Goal: Complete application form

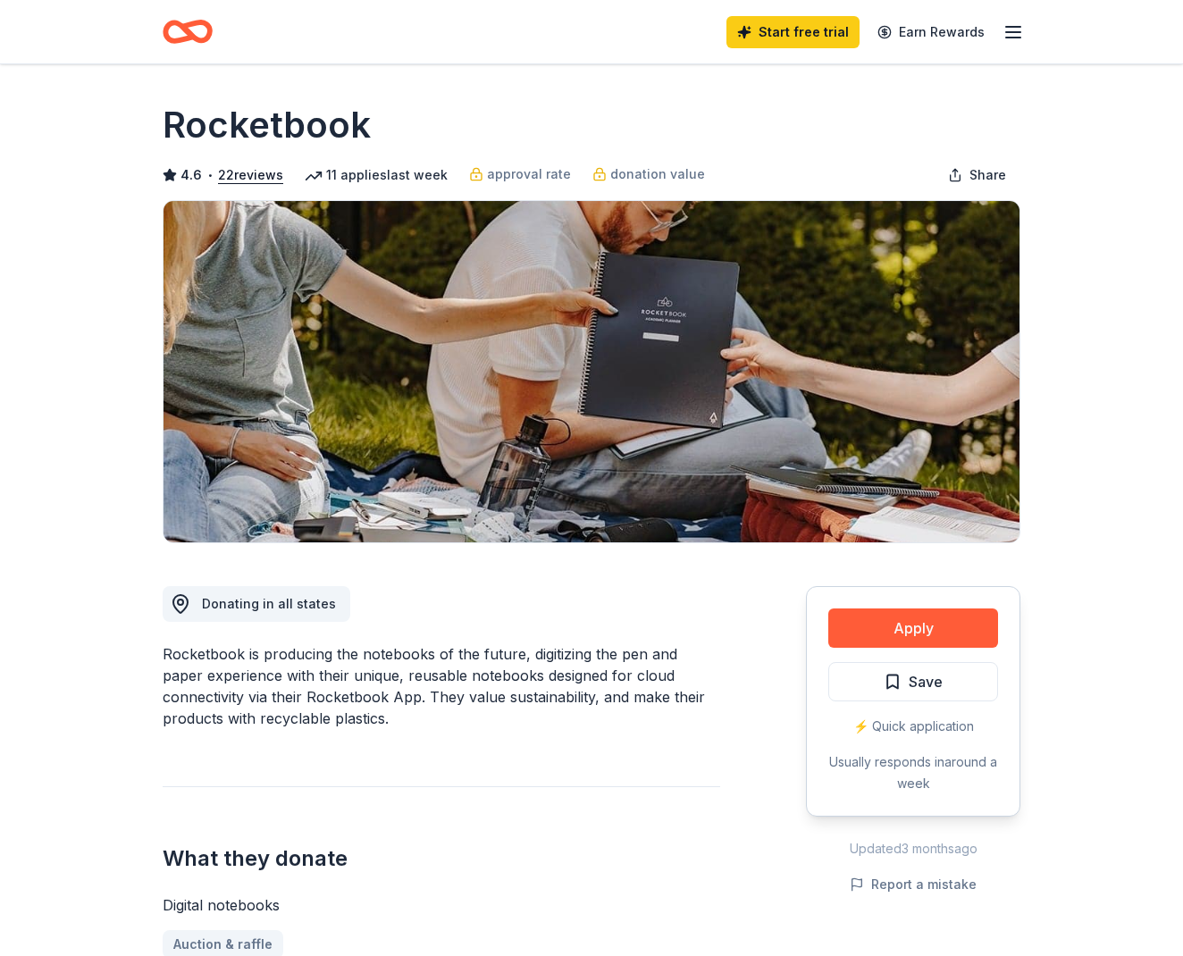
click at [871, 608] on div "Apply Save ⚡️ Quick application Usually responds in around a week" at bounding box center [913, 701] width 214 height 231
click at [870, 627] on button "Apply" at bounding box center [913, 628] width 170 height 39
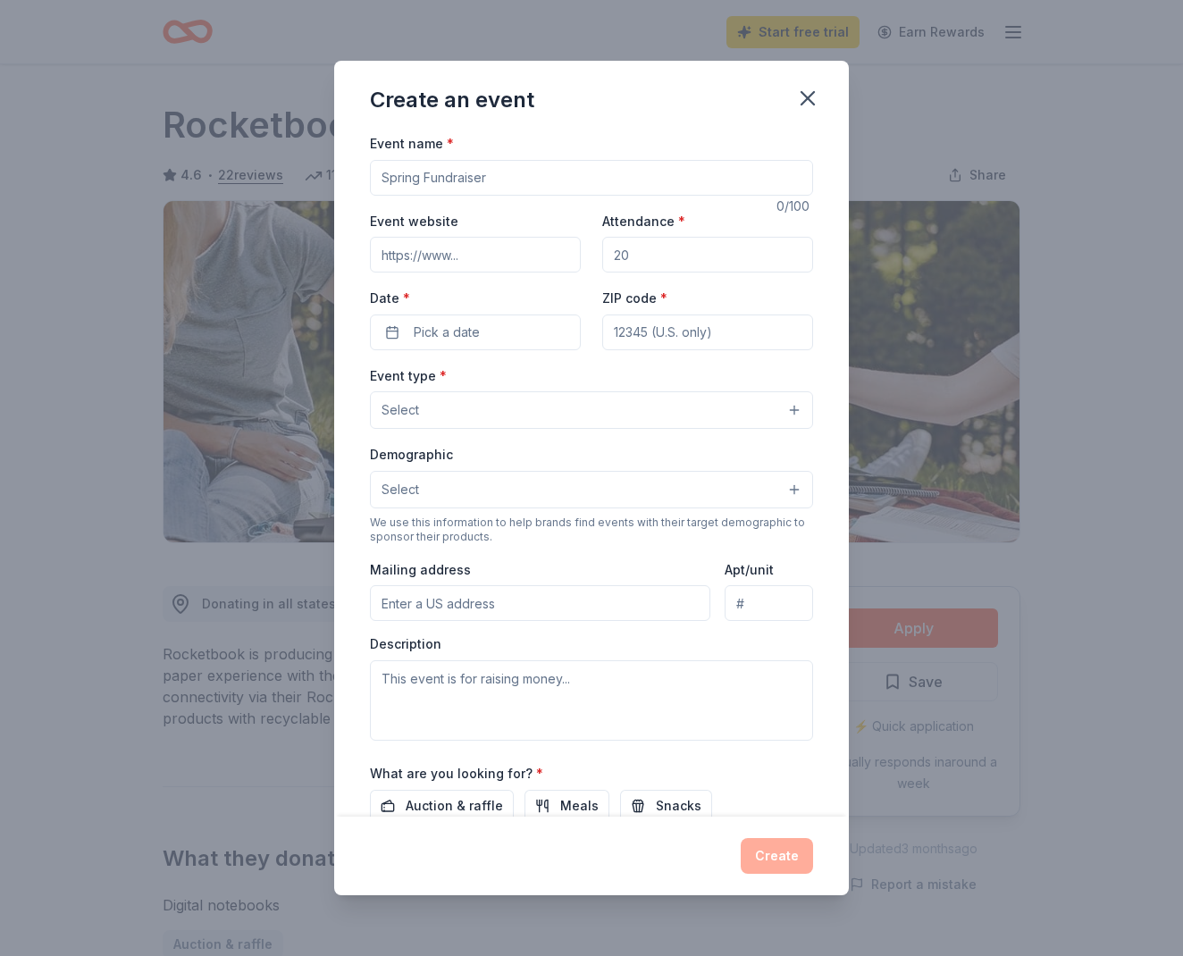
click at [488, 172] on input "Event name *" at bounding box center [591, 178] width 443 height 36
type input "Christmas Basket Raffle"
click at [461, 254] on input "Event website" at bounding box center [475, 255] width 211 height 36
click at [727, 247] on input "Attendance *" at bounding box center [707, 255] width 211 height 36
click at [452, 257] on input "Event website" at bounding box center [475, 255] width 211 height 36
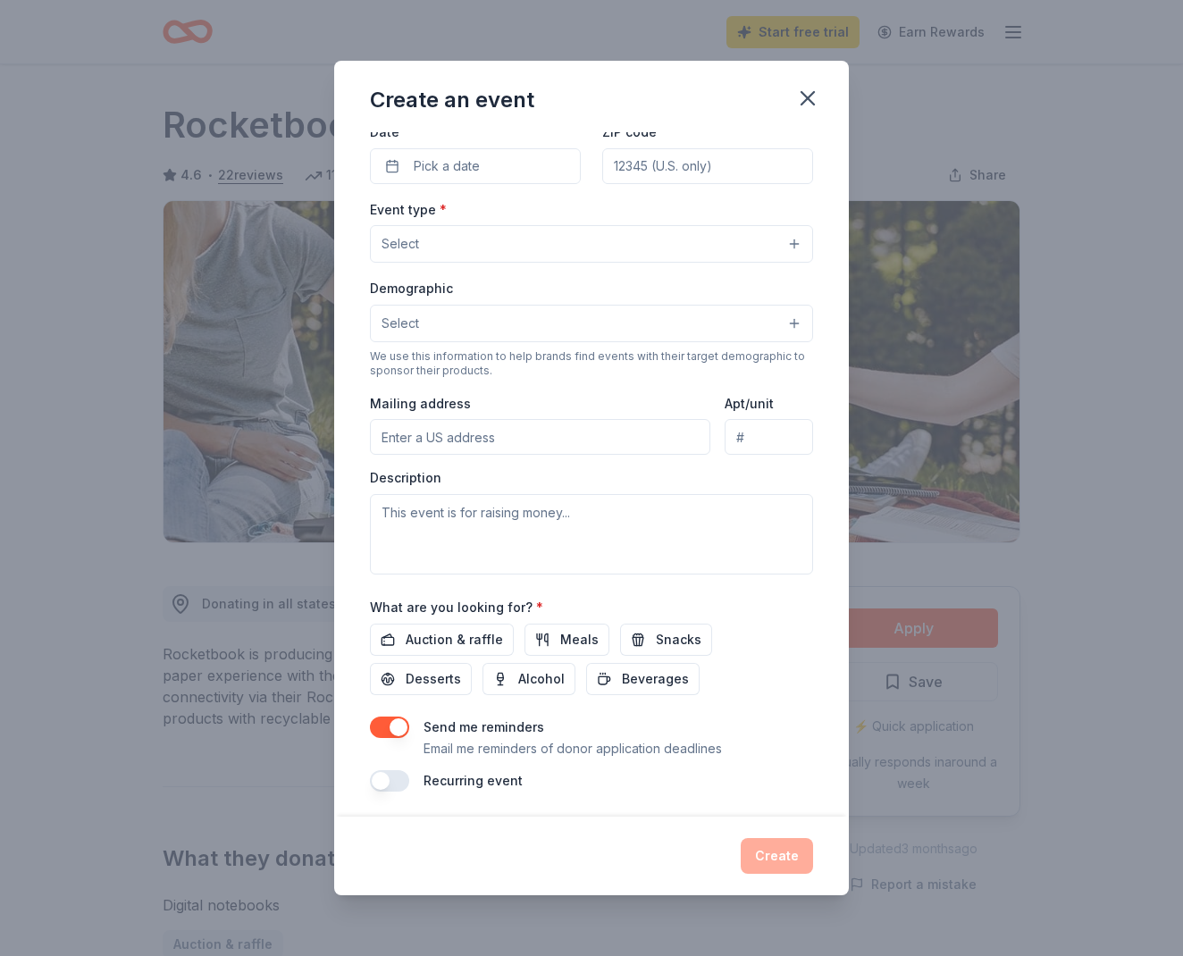
scroll to position [165, 0]
click at [463, 634] on span "Auction & raffle" at bounding box center [454, 640] width 97 height 21
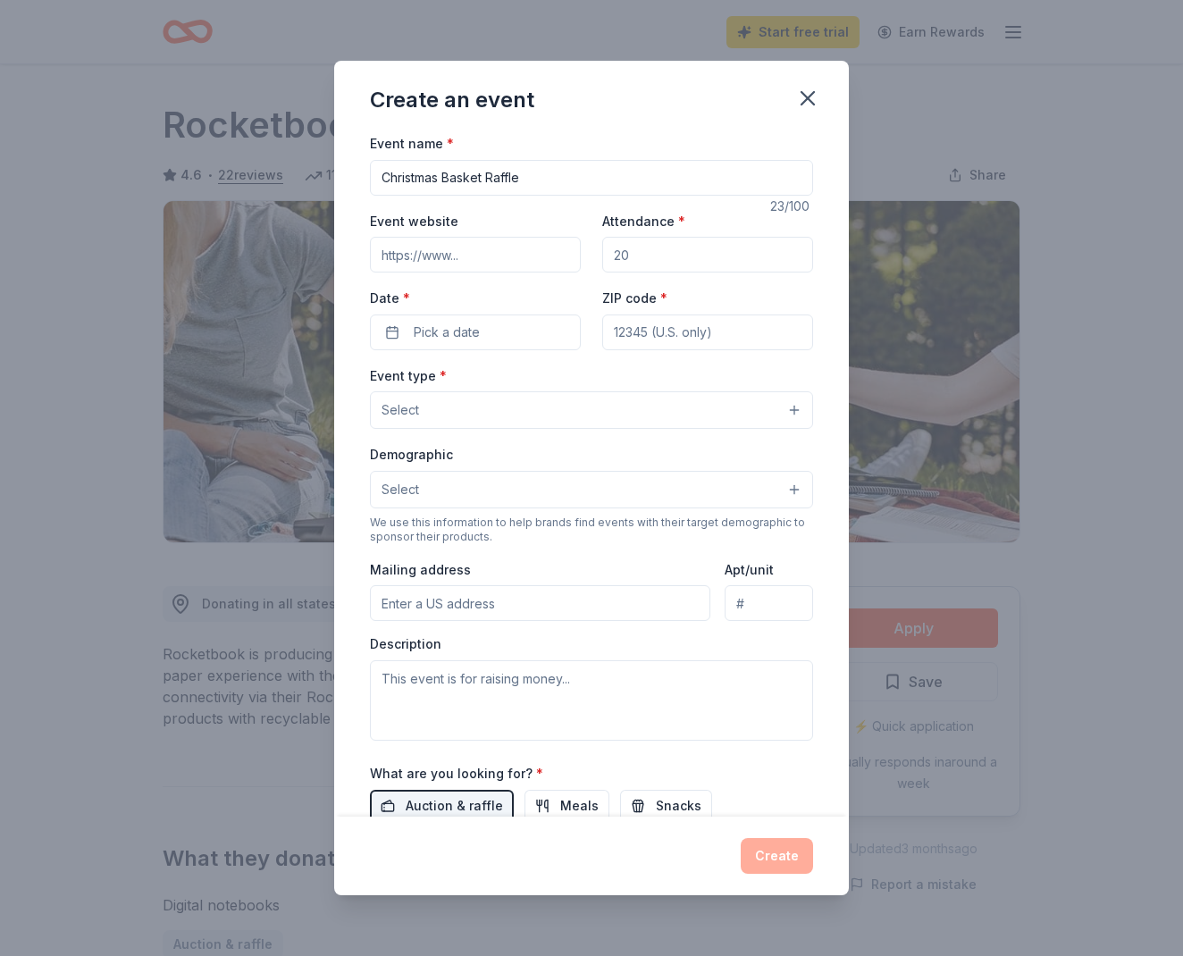
scroll to position [0, 0]
click at [464, 418] on button "Select" at bounding box center [591, 410] width 443 height 38
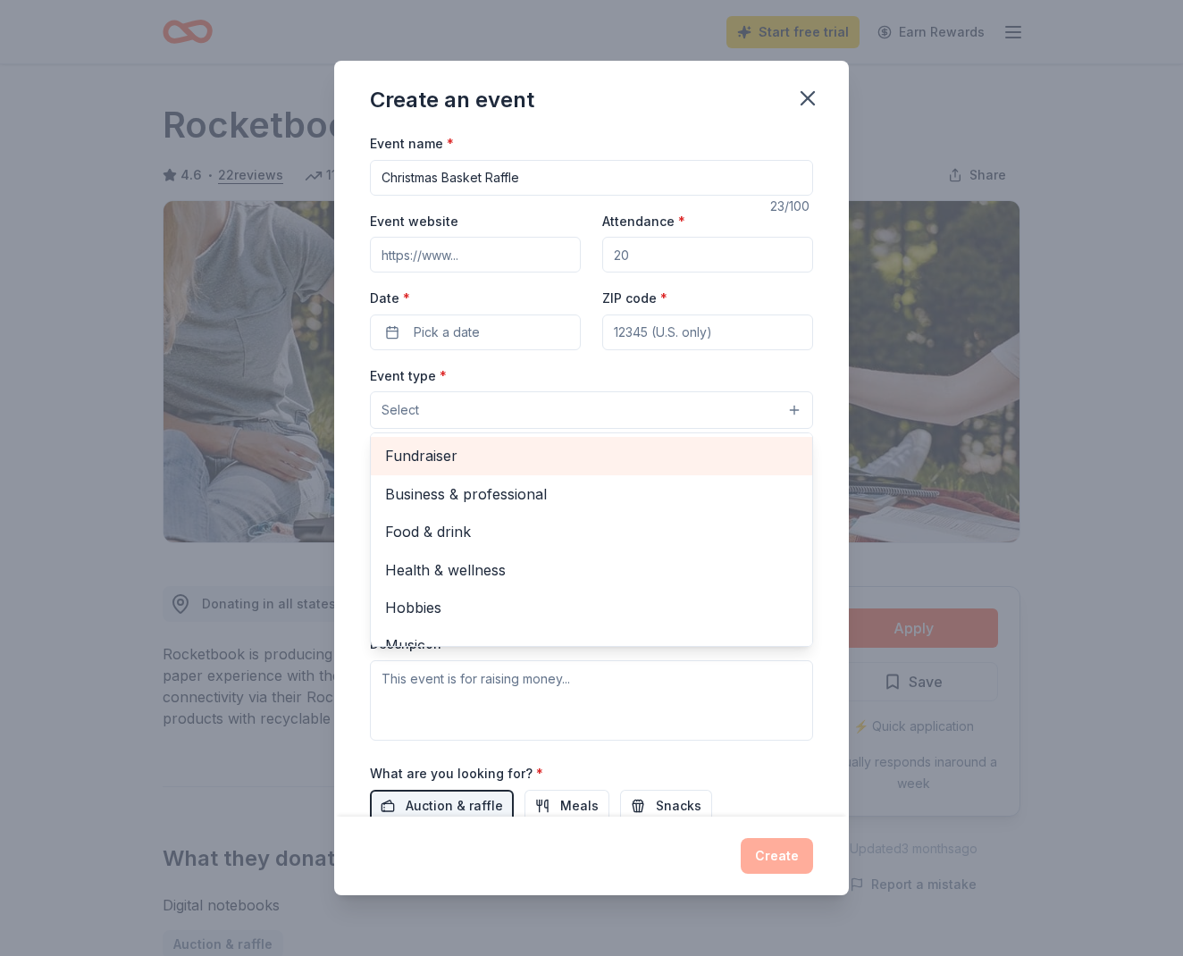
click at [443, 469] on div "Fundraiser" at bounding box center [591, 456] width 441 height 38
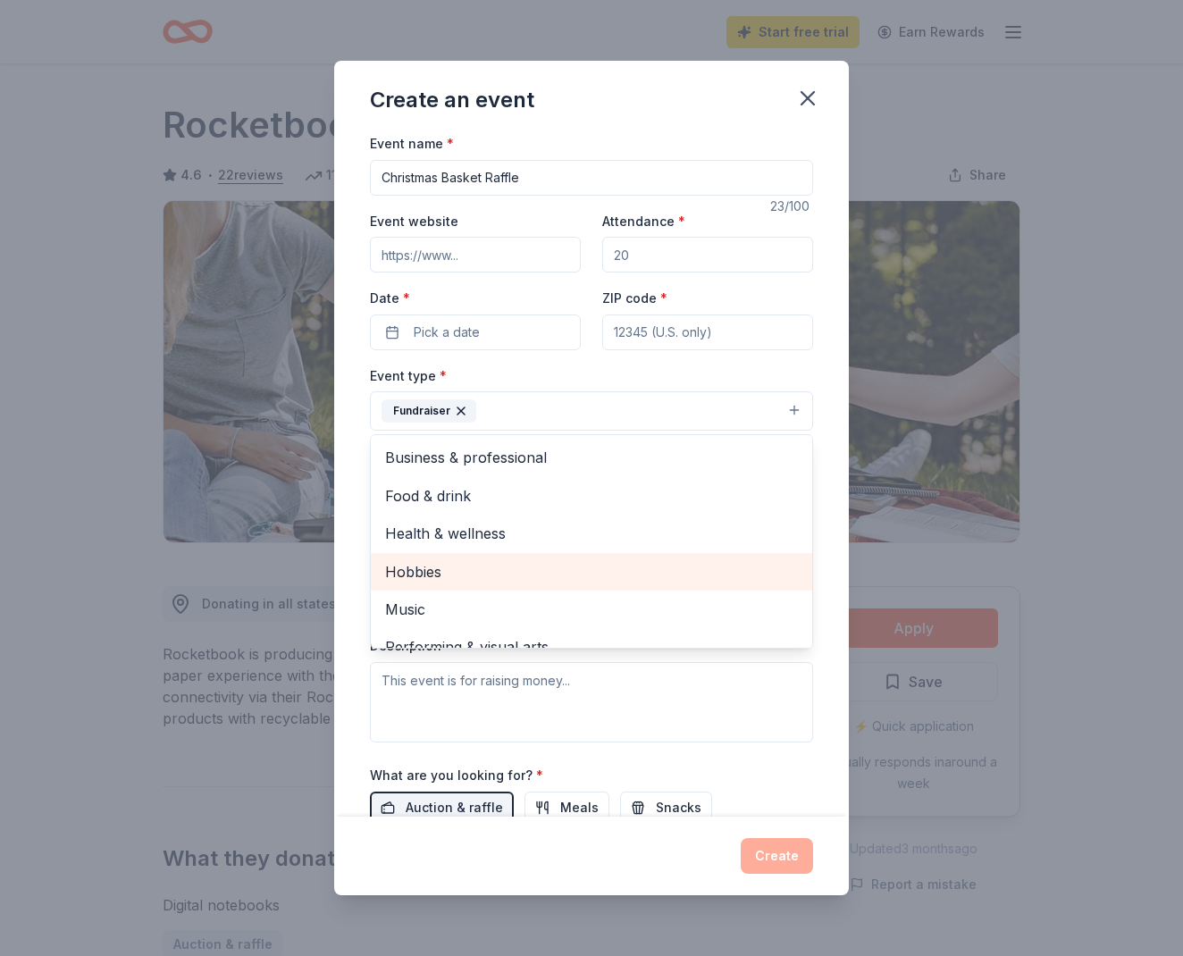
click at [564, 577] on span "Hobbies" at bounding box center [591, 571] width 413 height 23
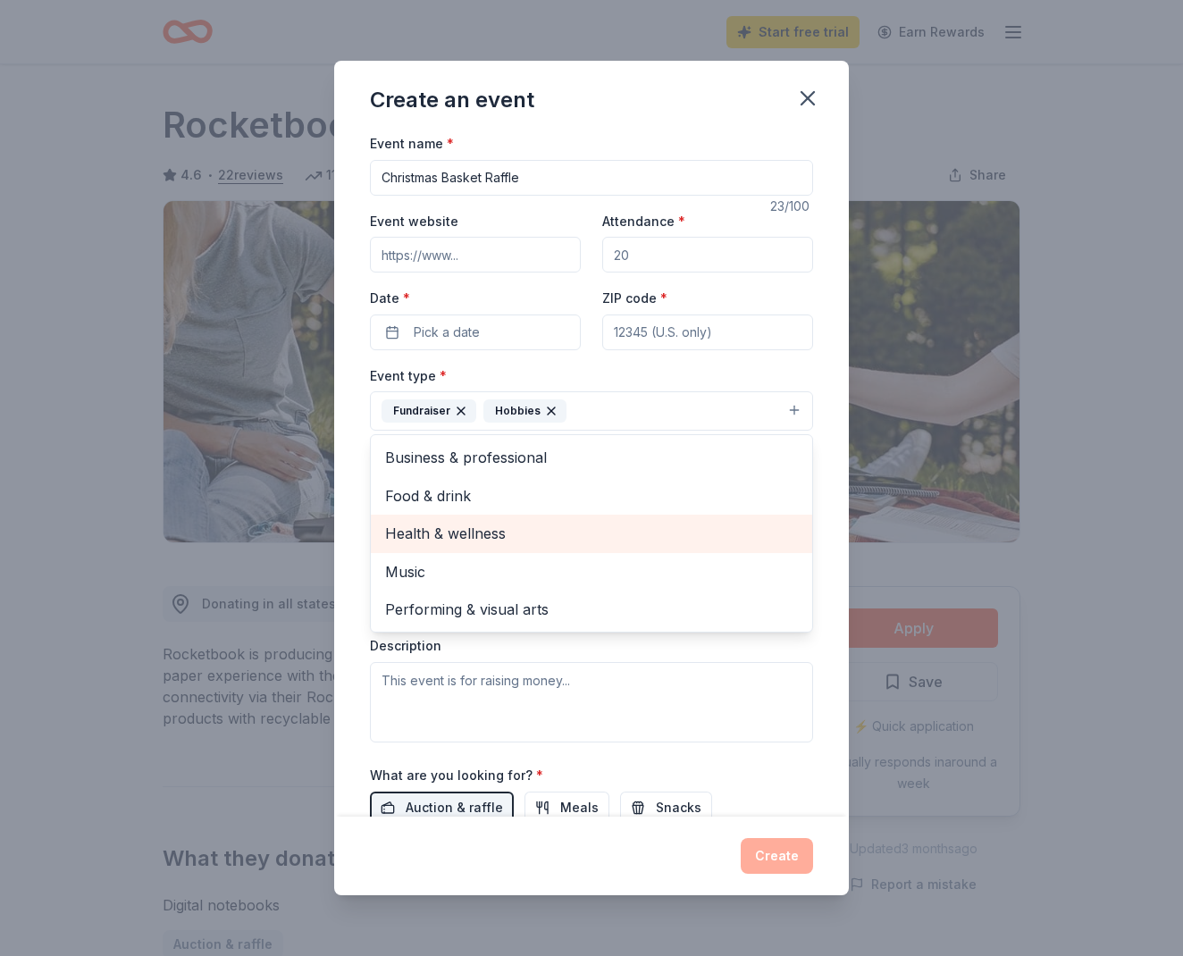
click at [523, 522] on span "Health & wellness" at bounding box center [591, 533] width 413 height 23
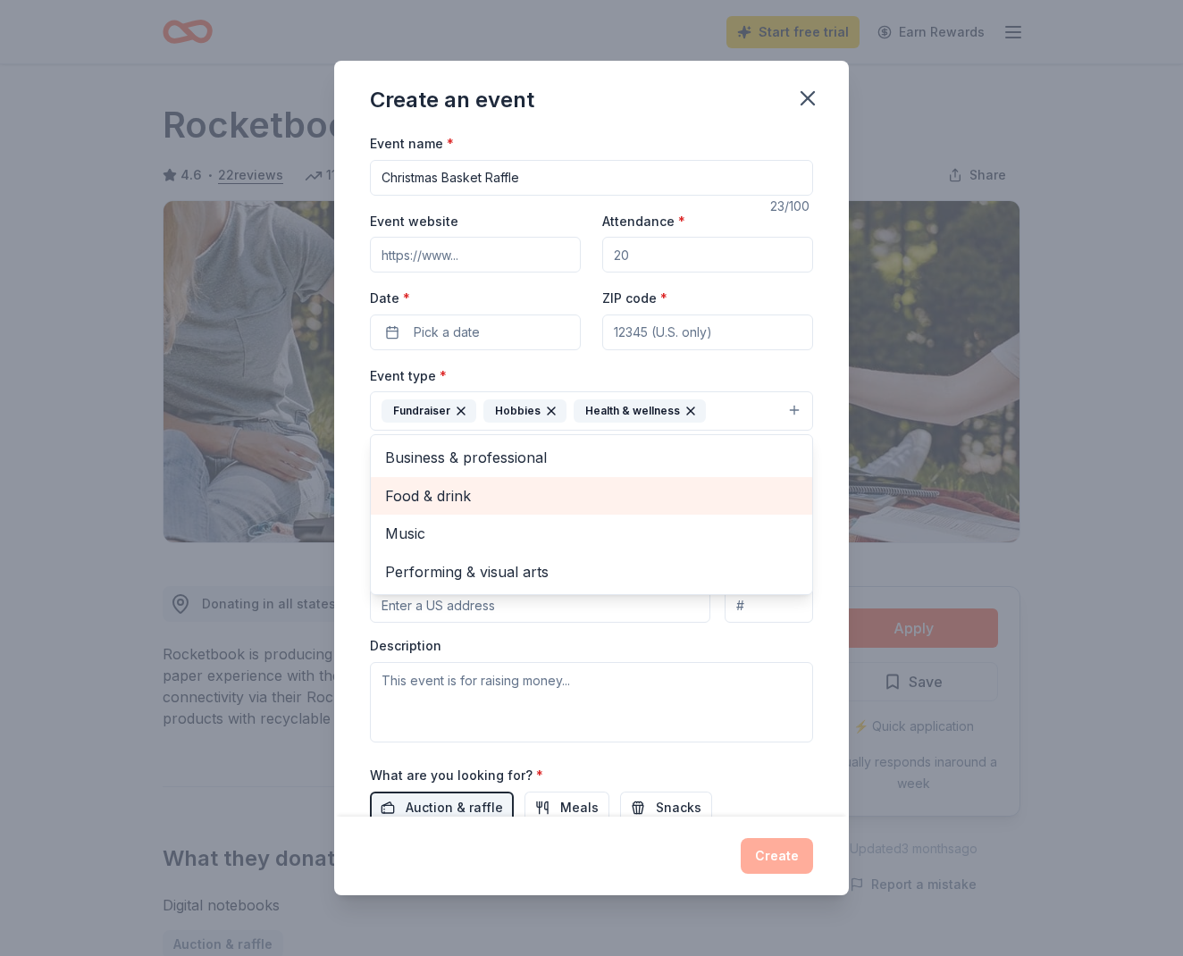
click at [500, 491] on span "Food & drink" at bounding box center [591, 495] width 413 height 23
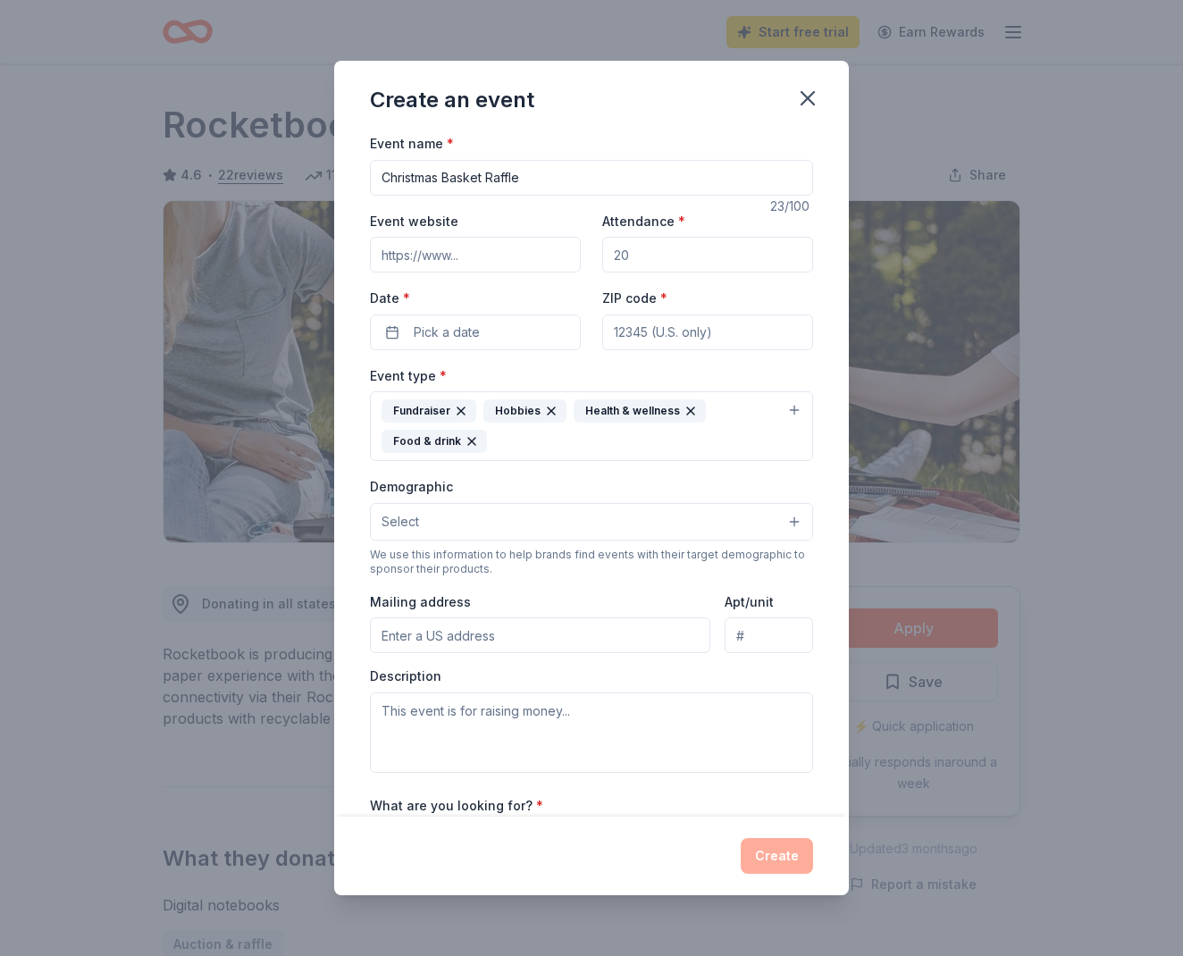
click at [549, 408] on icon "button" at bounding box center [551, 411] width 7 height 7
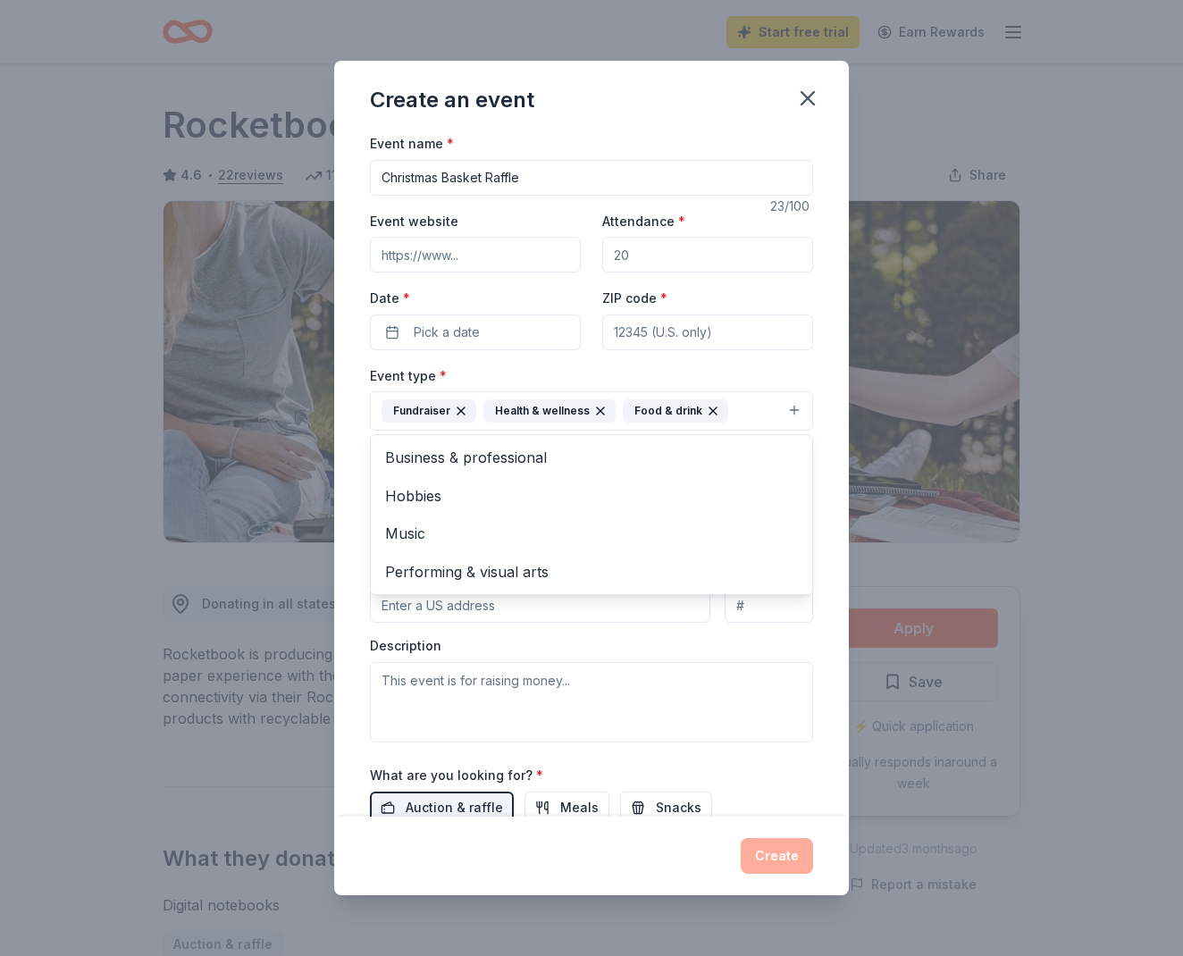
click at [599, 409] on icon "button" at bounding box center [600, 411] width 14 height 14
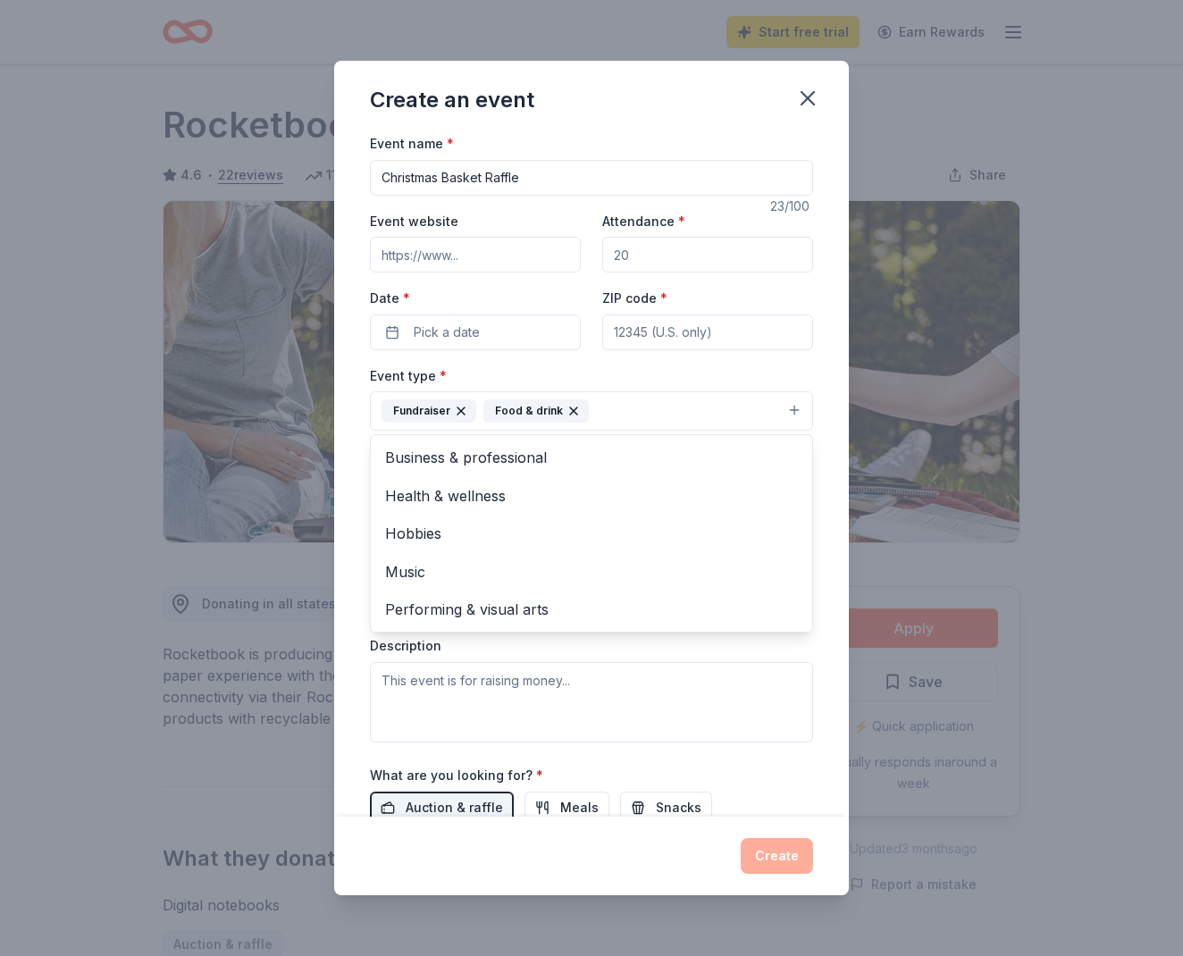
click at [573, 404] on icon "button" at bounding box center [574, 411] width 14 height 14
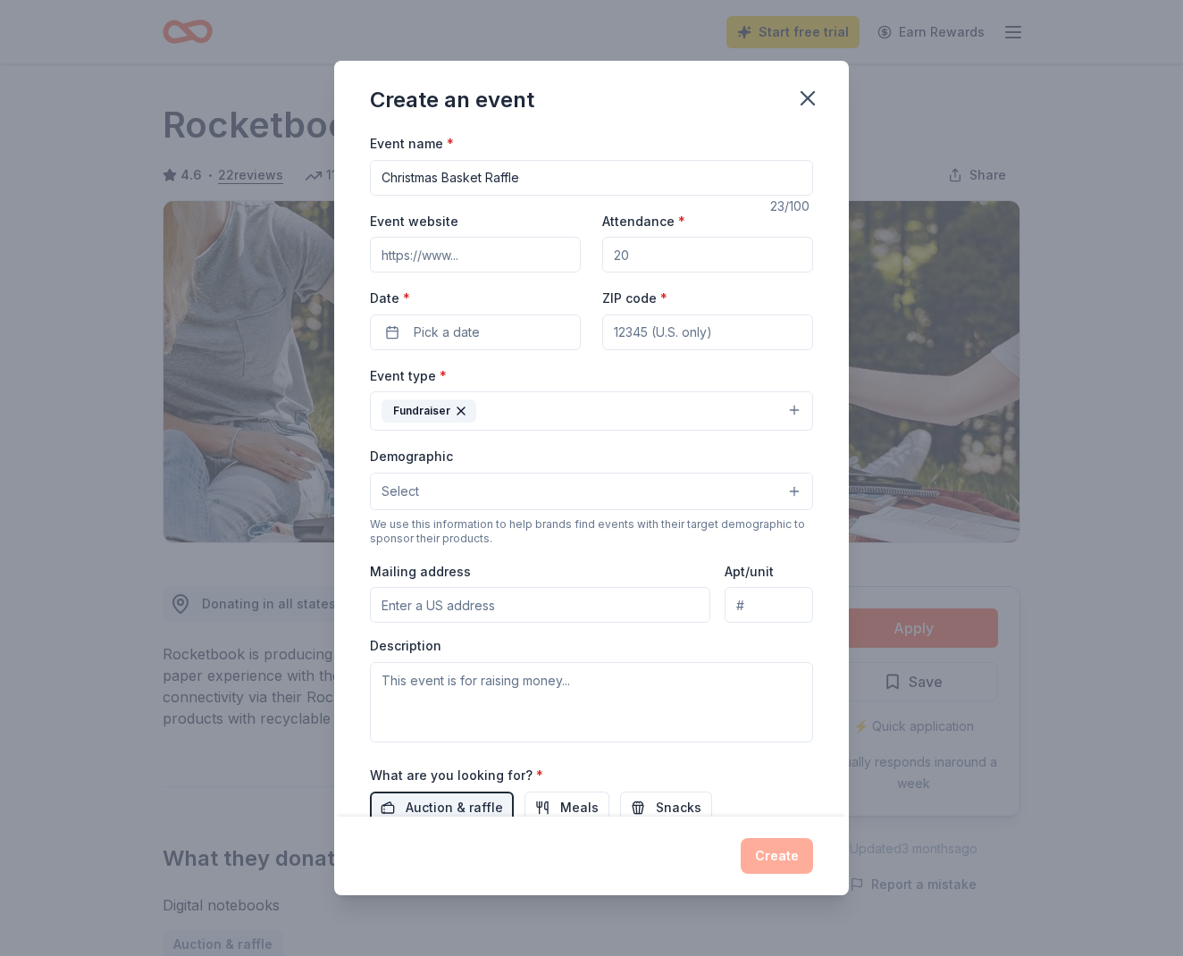
click at [435, 496] on button "Select" at bounding box center [591, 492] width 443 height 38
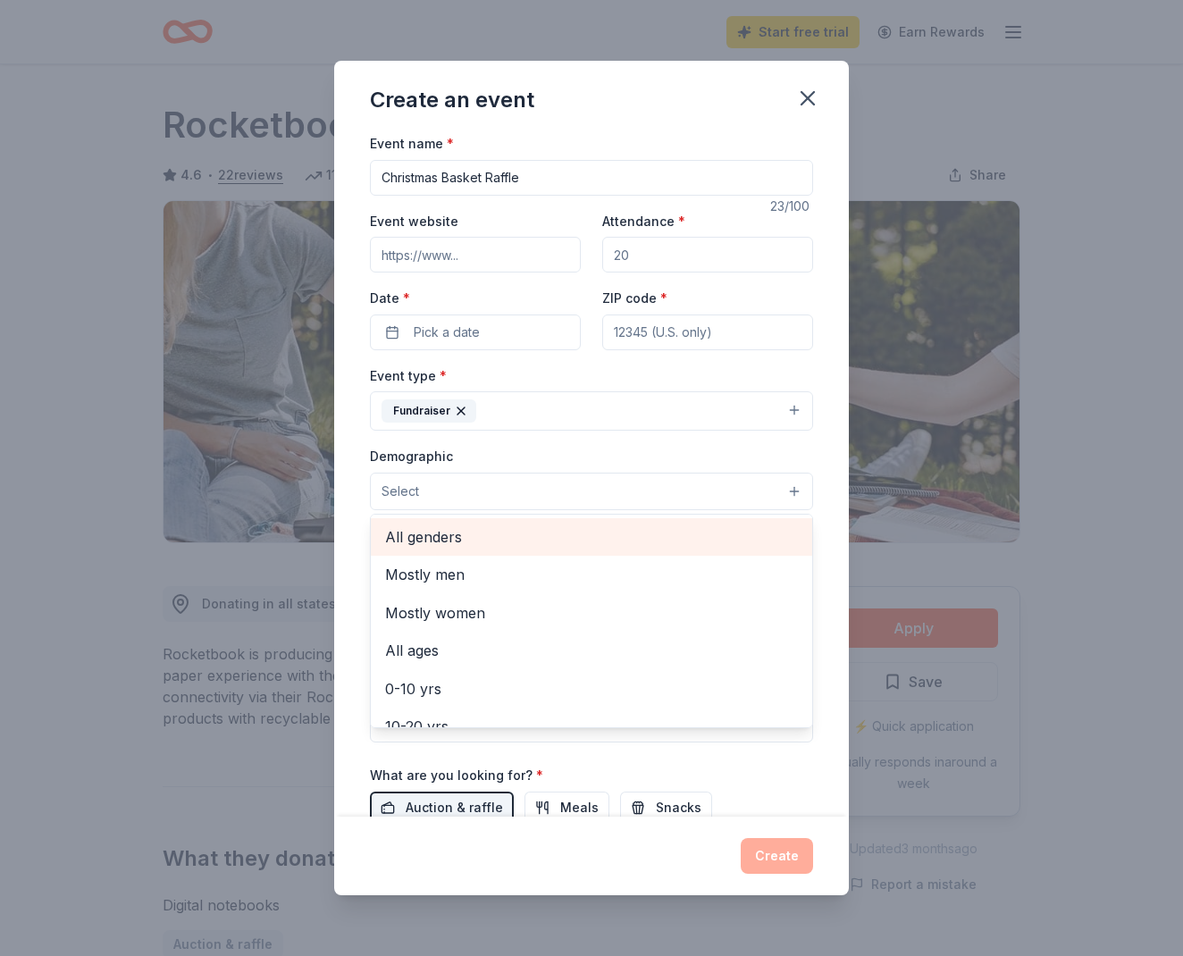
click at [448, 530] on span "All genders" at bounding box center [591, 536] width 413 height 23
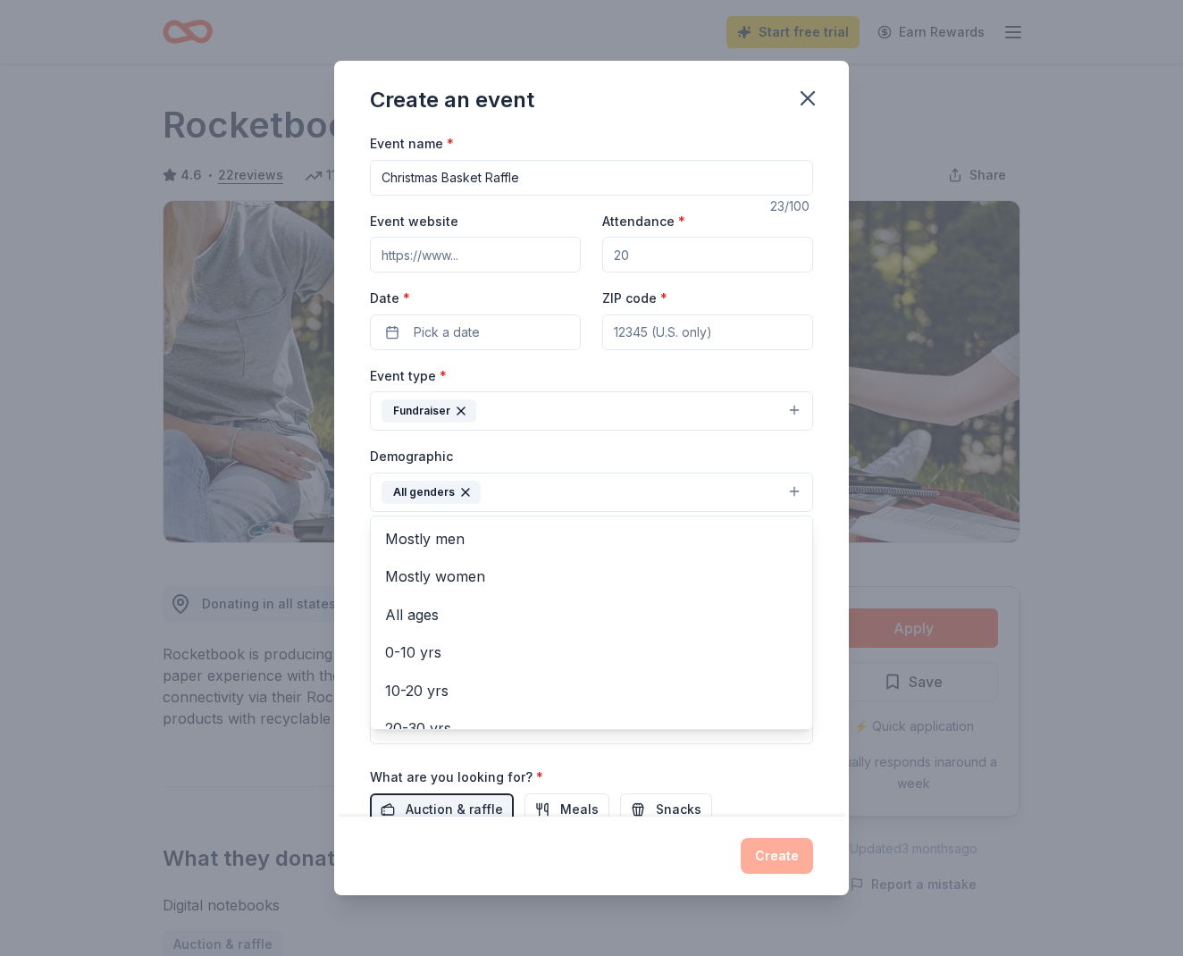
click at [342, 499] on div "Event name * Christmas Basket Raffle 23 /100 Event website Attendance * Date * …" at bounding box center [591, 474] width 515 height 685
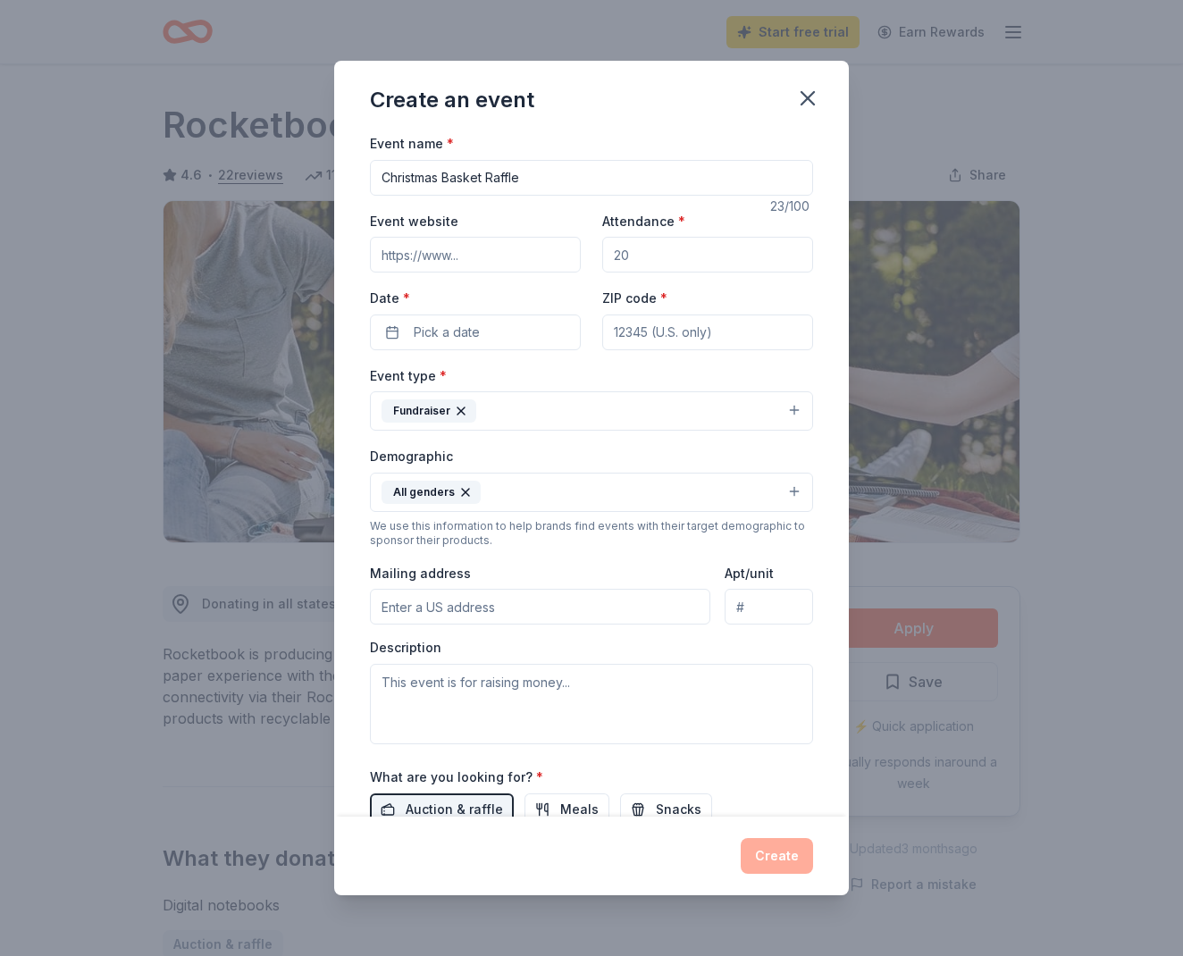
click at [577, 607] on input "Mailing address" at bounding box center [540, 607] width 340 height 36
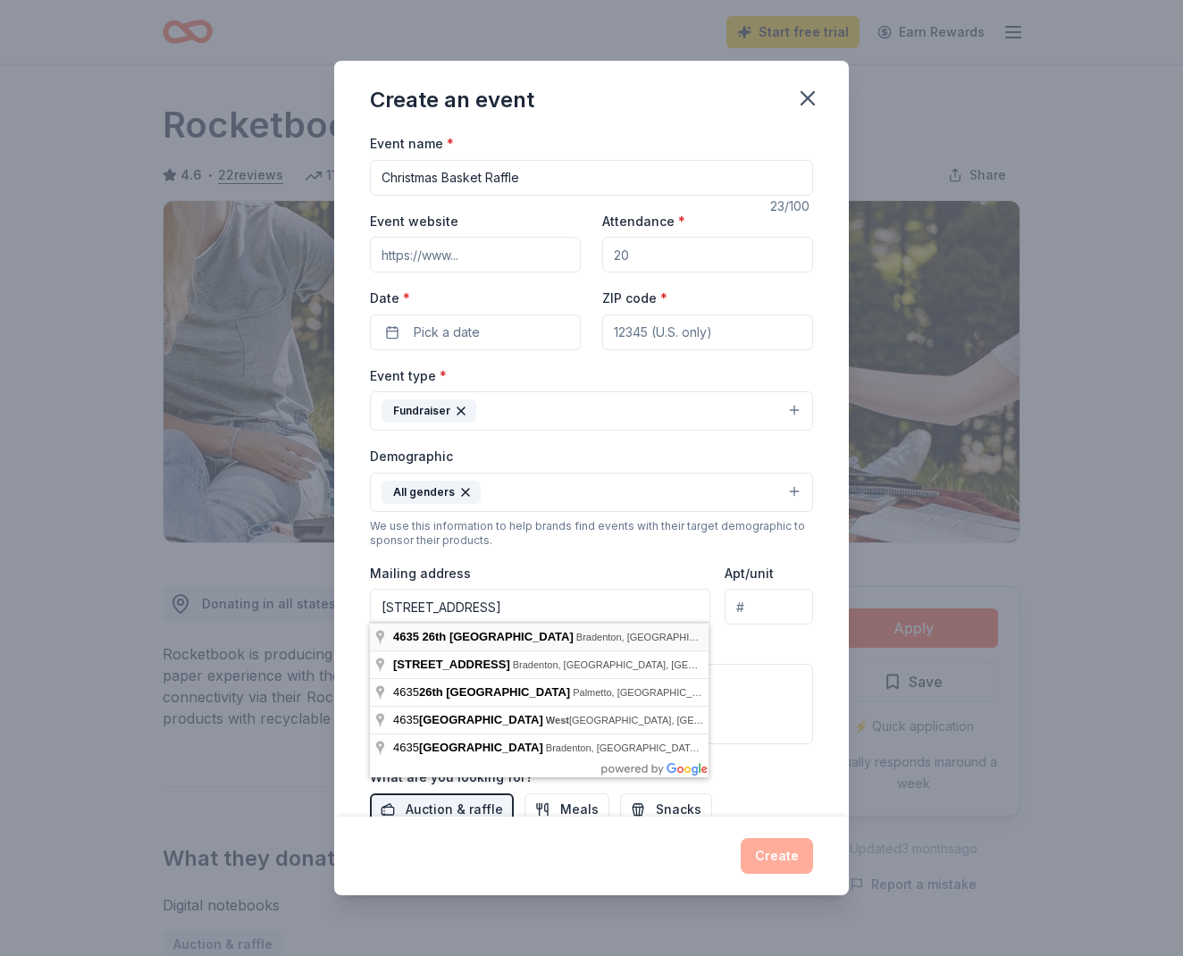
type input "[STREET_ADDRESS]"
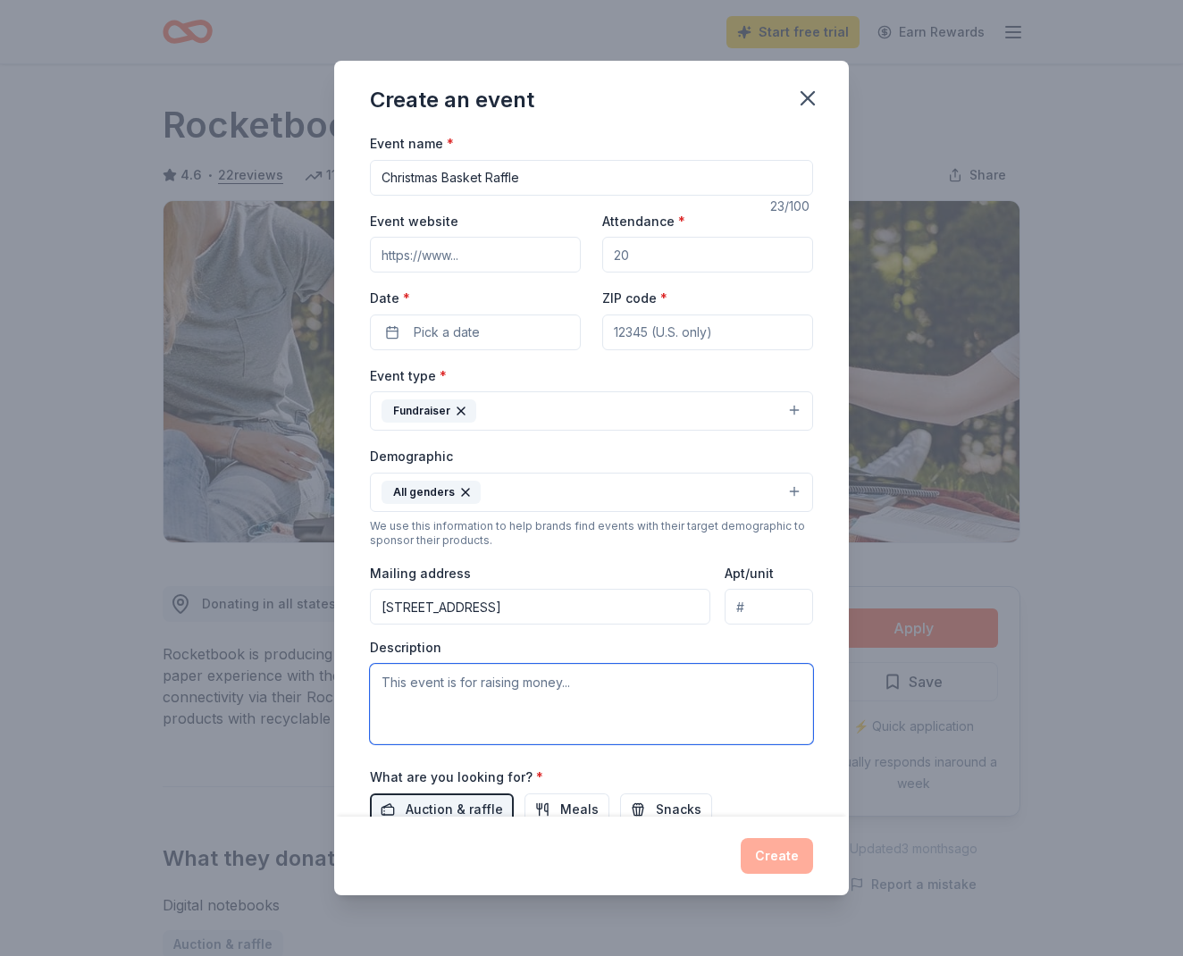
click at [579, 716] on textarea at bounding box center [591, 704] width 443 height 80
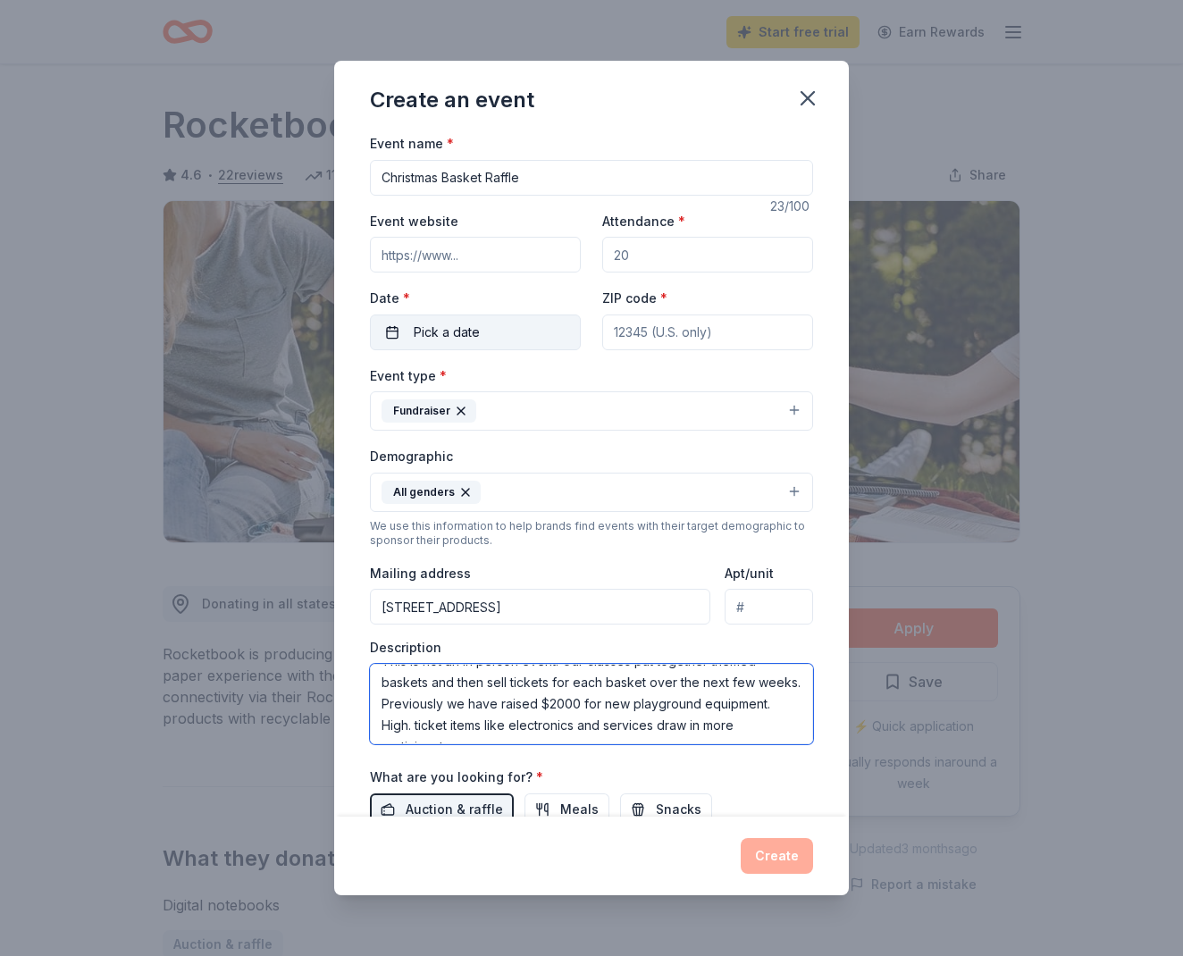
type textarea "This is not an in person event. Our classes put together themed baskets and the…"
click at [449, 330] on span "Pick a date" at bounding box center [447, 332] width 66 height 21
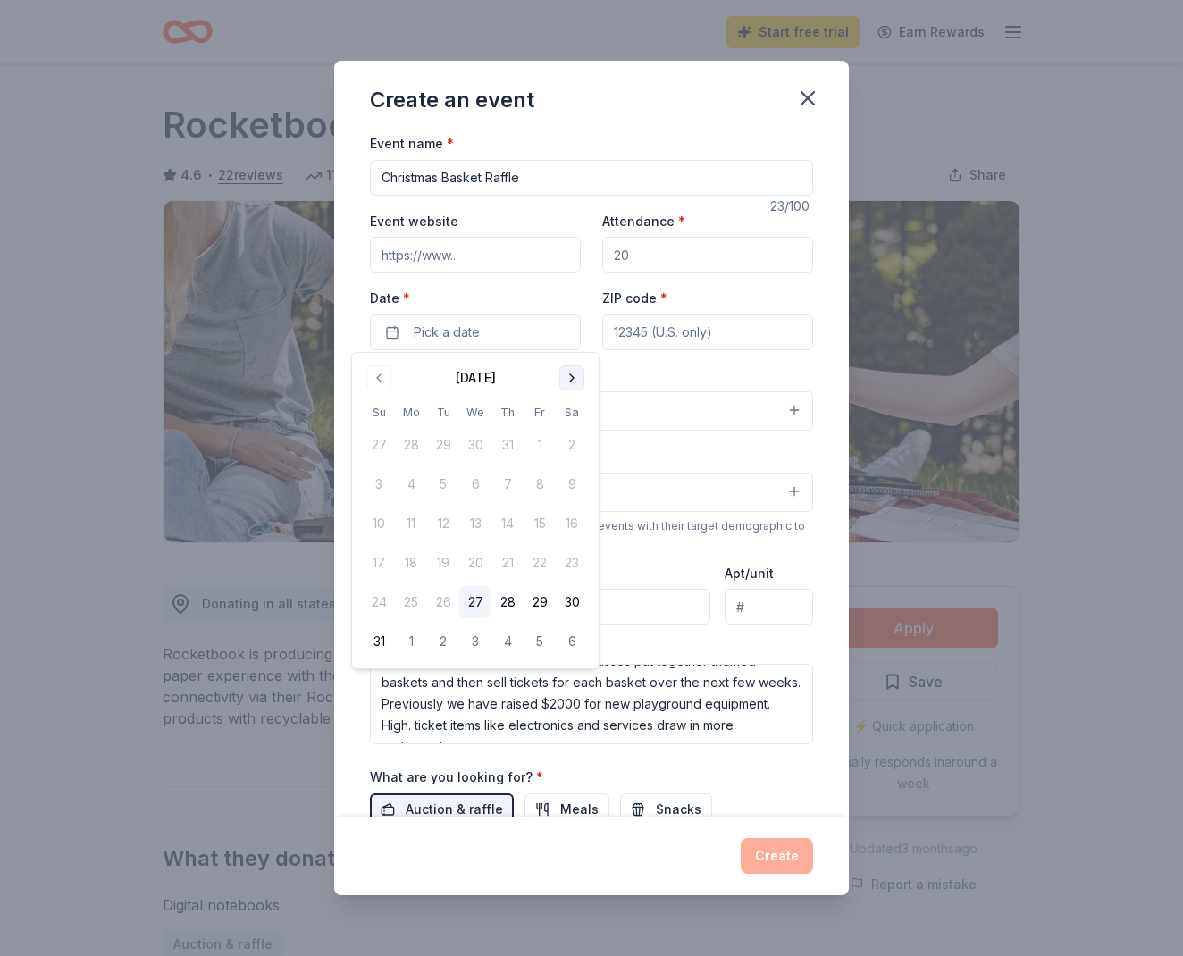
click at [578, 384] on button "Go to next month" at bounding box center [571, 378] width 25 height 25
click at [418, 518] on button "10" at bounding box center [411, 524] width 32 height 32
click at [751, 310] on div "ZIP code *" at bounding box center [707, 318] width 211 height 63
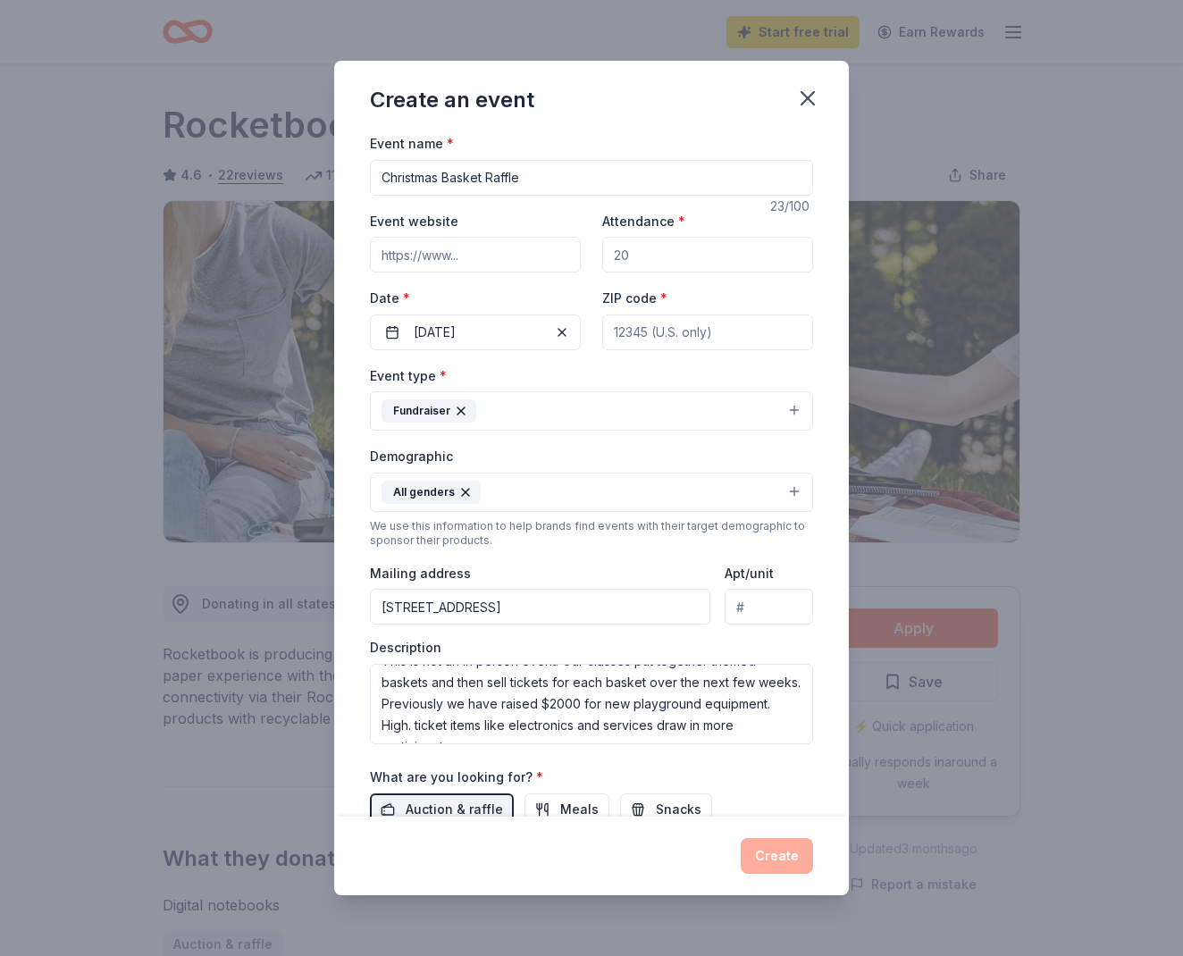
click at [737, 336] on input "ZIP code *" at bounding box center [707, 333] width 211 height 36
type input "34207"
click at [724, 254] on input "Attendance *" at bounding box center [707, 255] width 211 height 36
type input "0"
click at [458, 248] on input "Event website" at bounding box center [475, 255] width 211 height 36
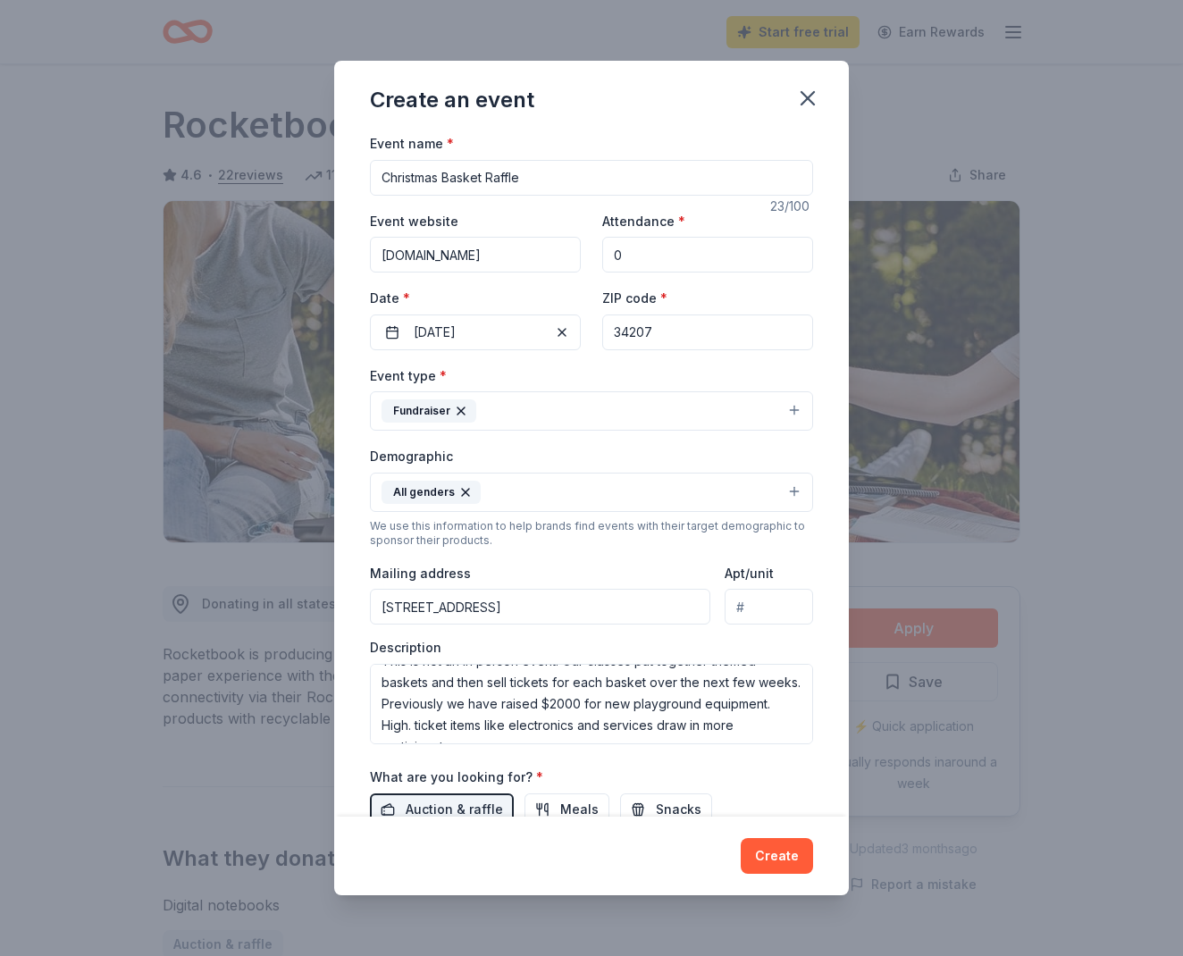
type input "[DOMAIN_NAME]"
click at [592, 173] on input "Christmas Basket Raffle" at bounding box center [591, 178] width 443 height 36
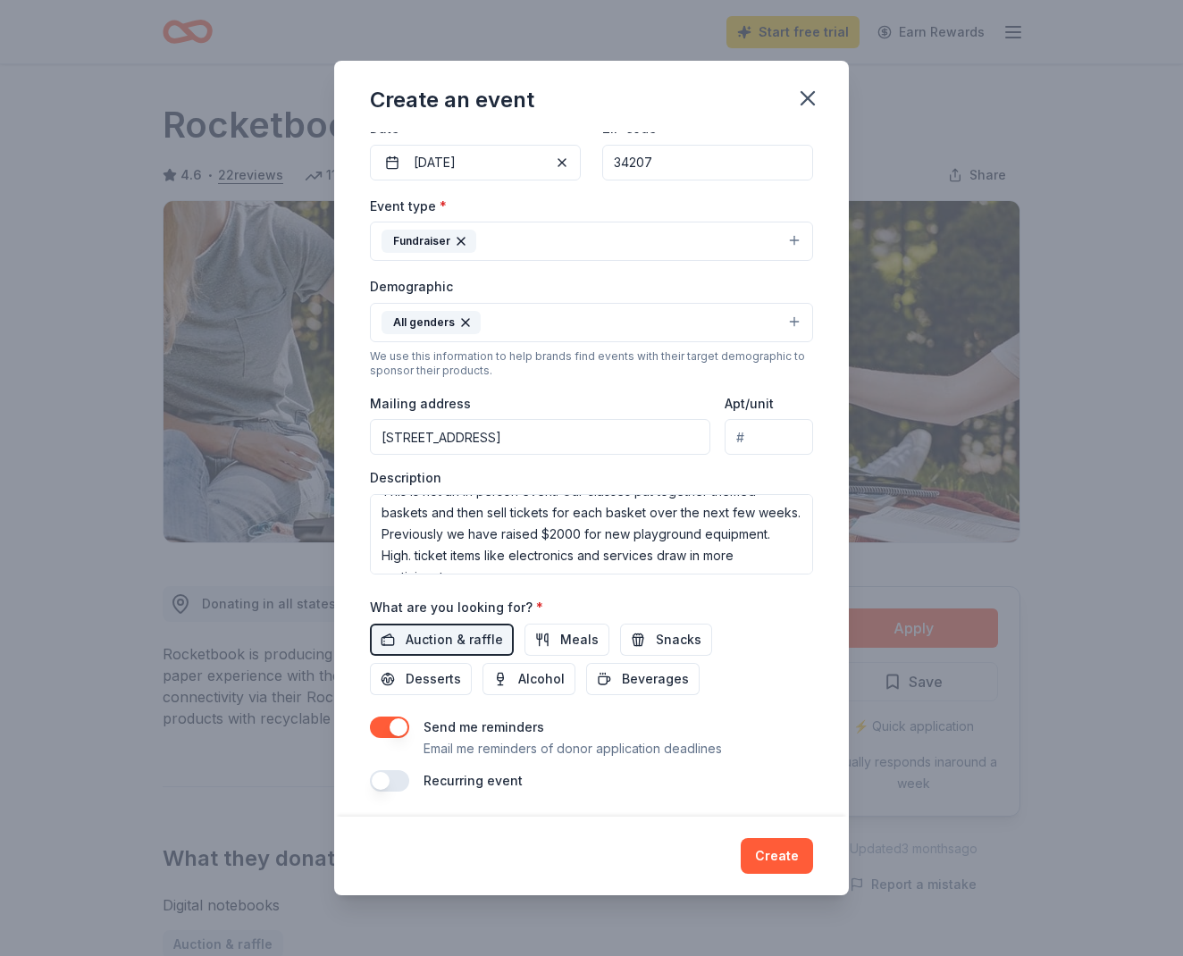
scroll to position [169, 0]
click at [786, 845] on button "Create" at bounding box center [777, 856] width 72 height 36
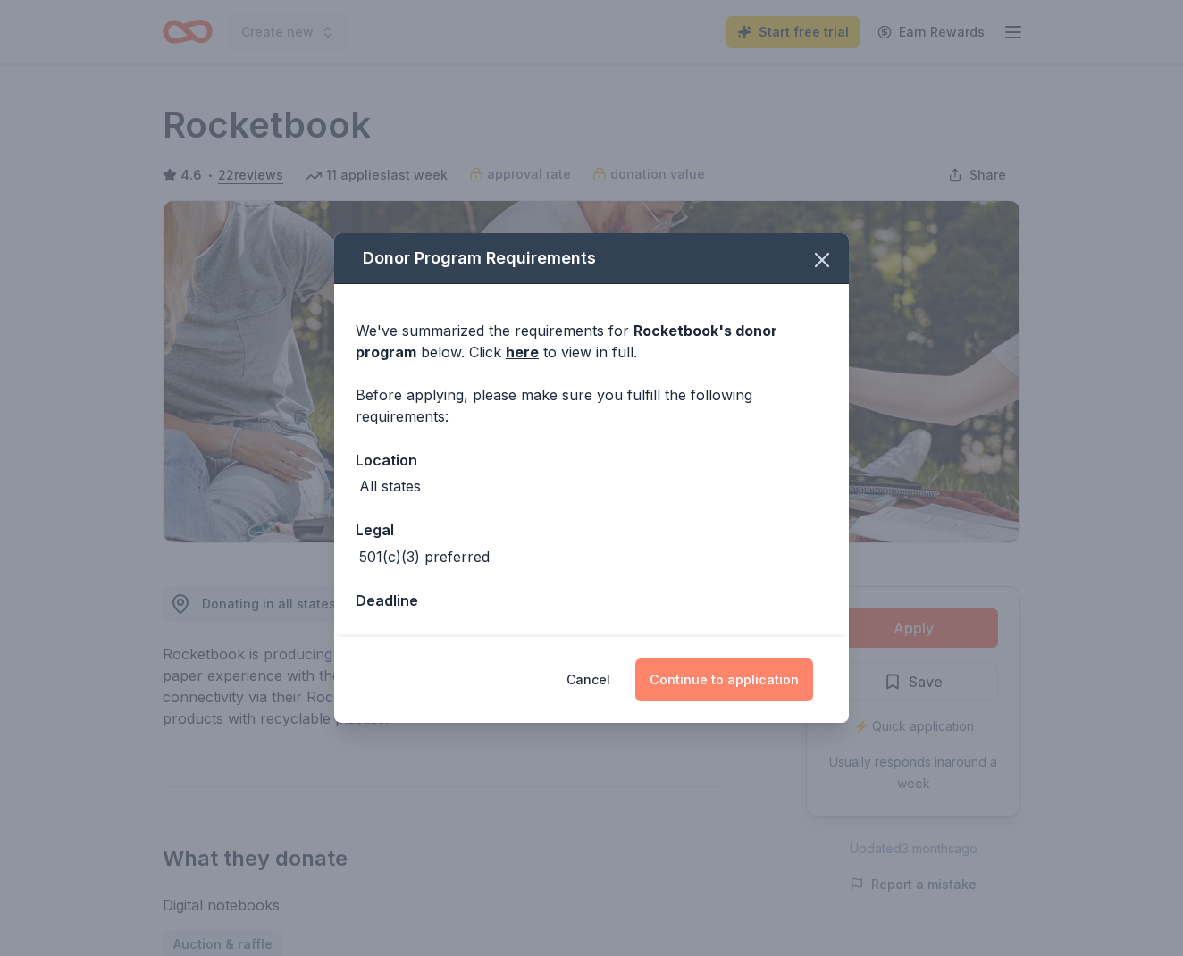
click at [738, 679] on button "Continue to application" at bounding box center [724, 680] width 178 height 43
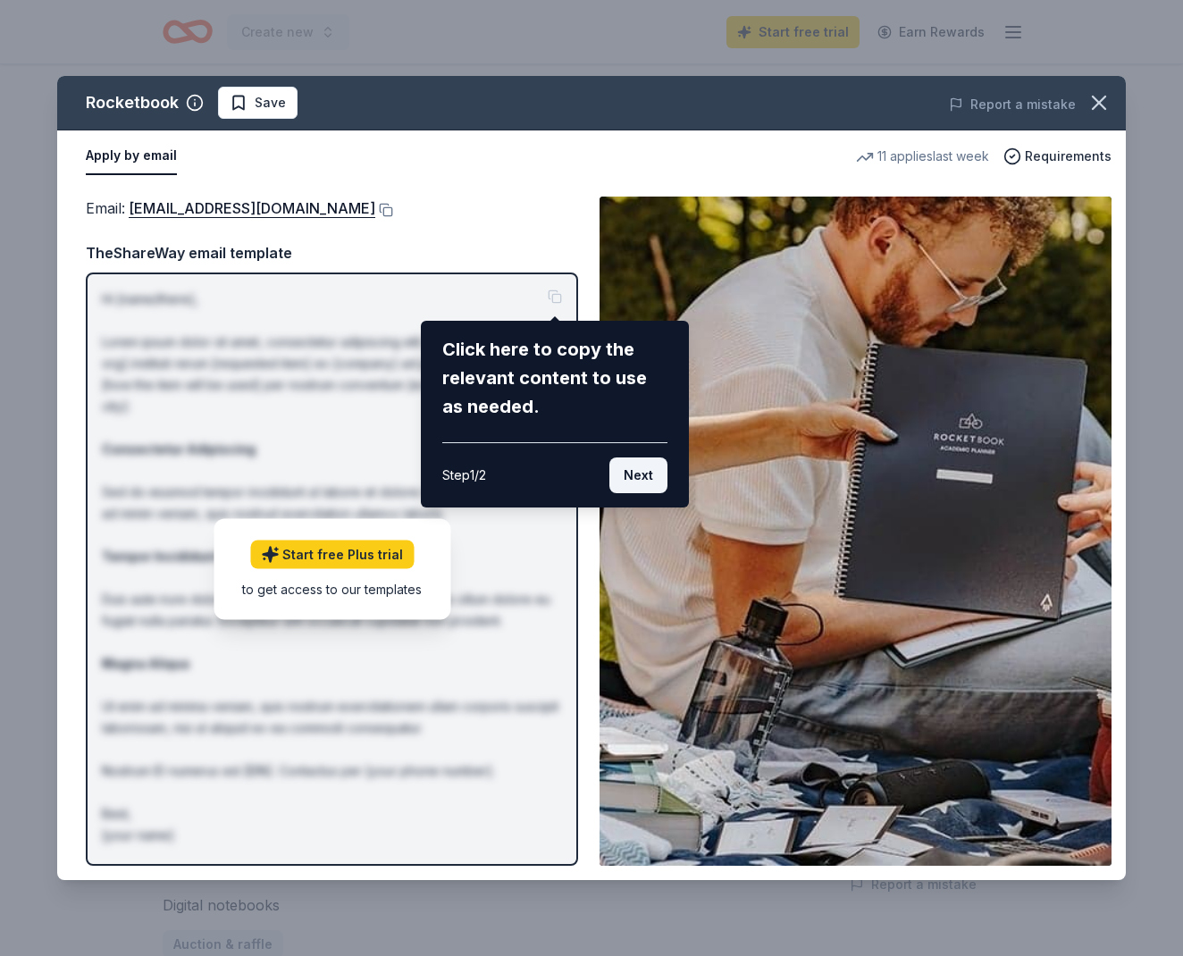
click at [626, 479] on button "Next" at bounding box center [638, 476] width 58 height 36
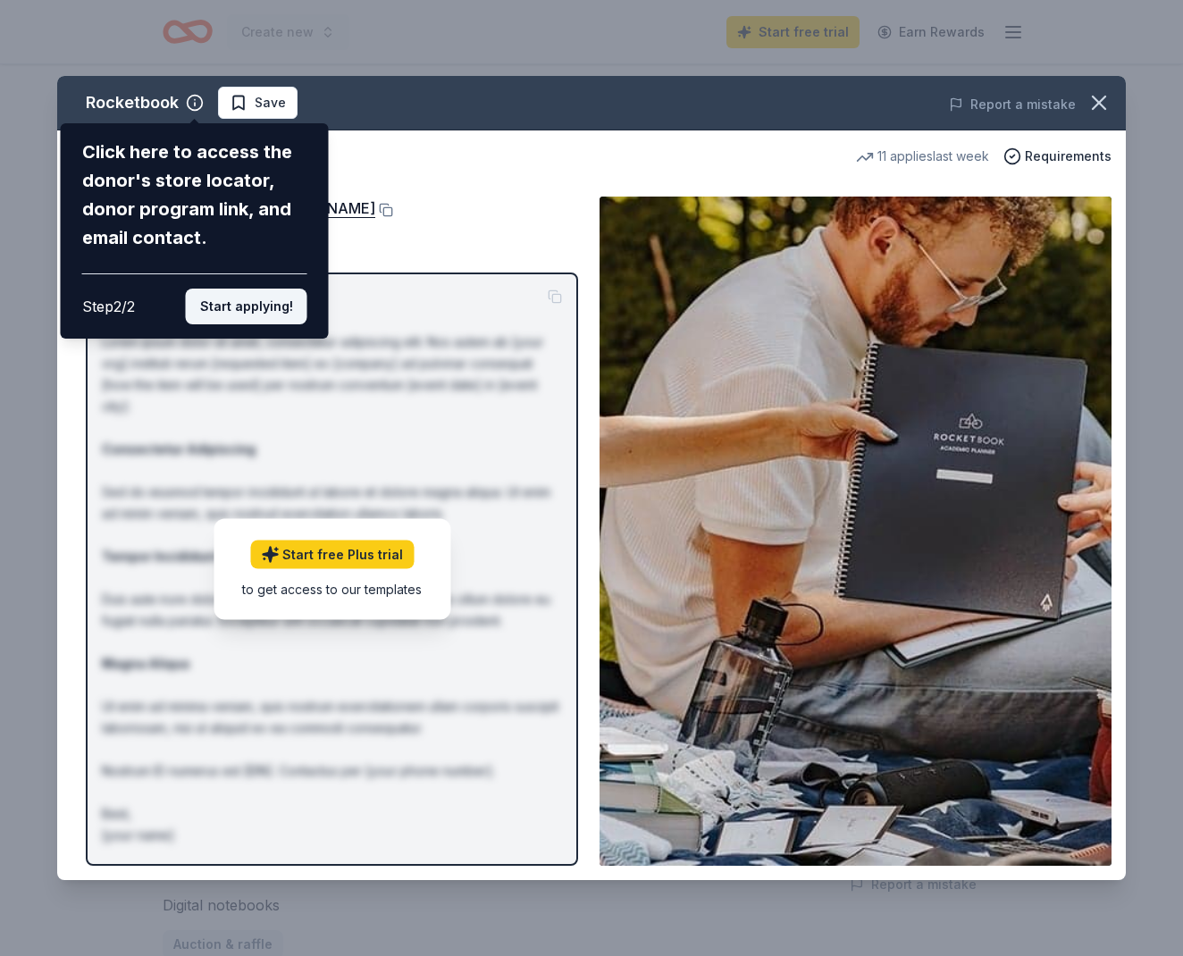
click at [232, 289] on button "Start applying!" at bounding box center [247, 307] width 122 height 36
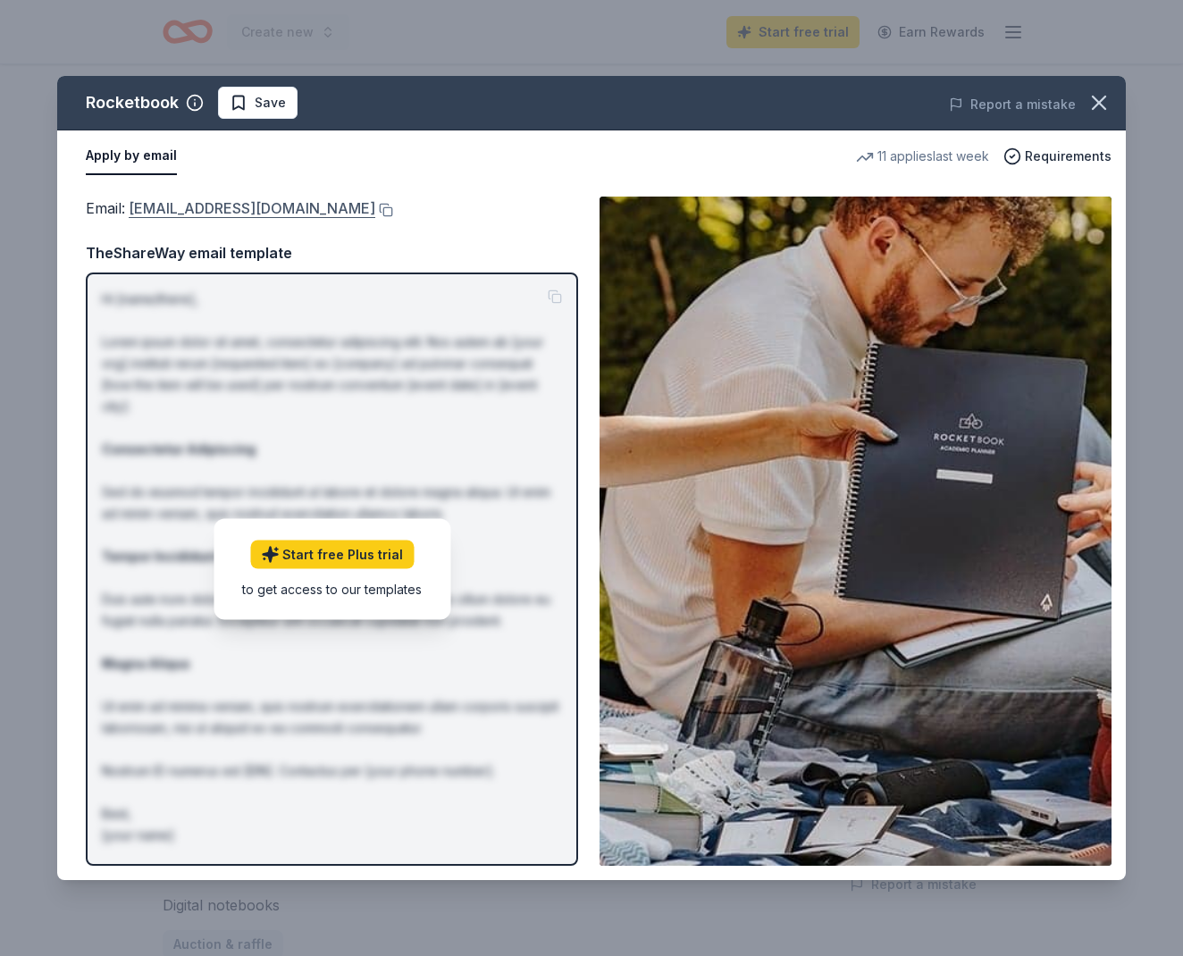
click at [365, 208] on link "[EMAIL_ADDRESS][DOMAIN_NAME]" at bounding box center [252, 208] width 247 height 23
click at [393, 211] on button at bounding box center [384, 210] width 18 height 14
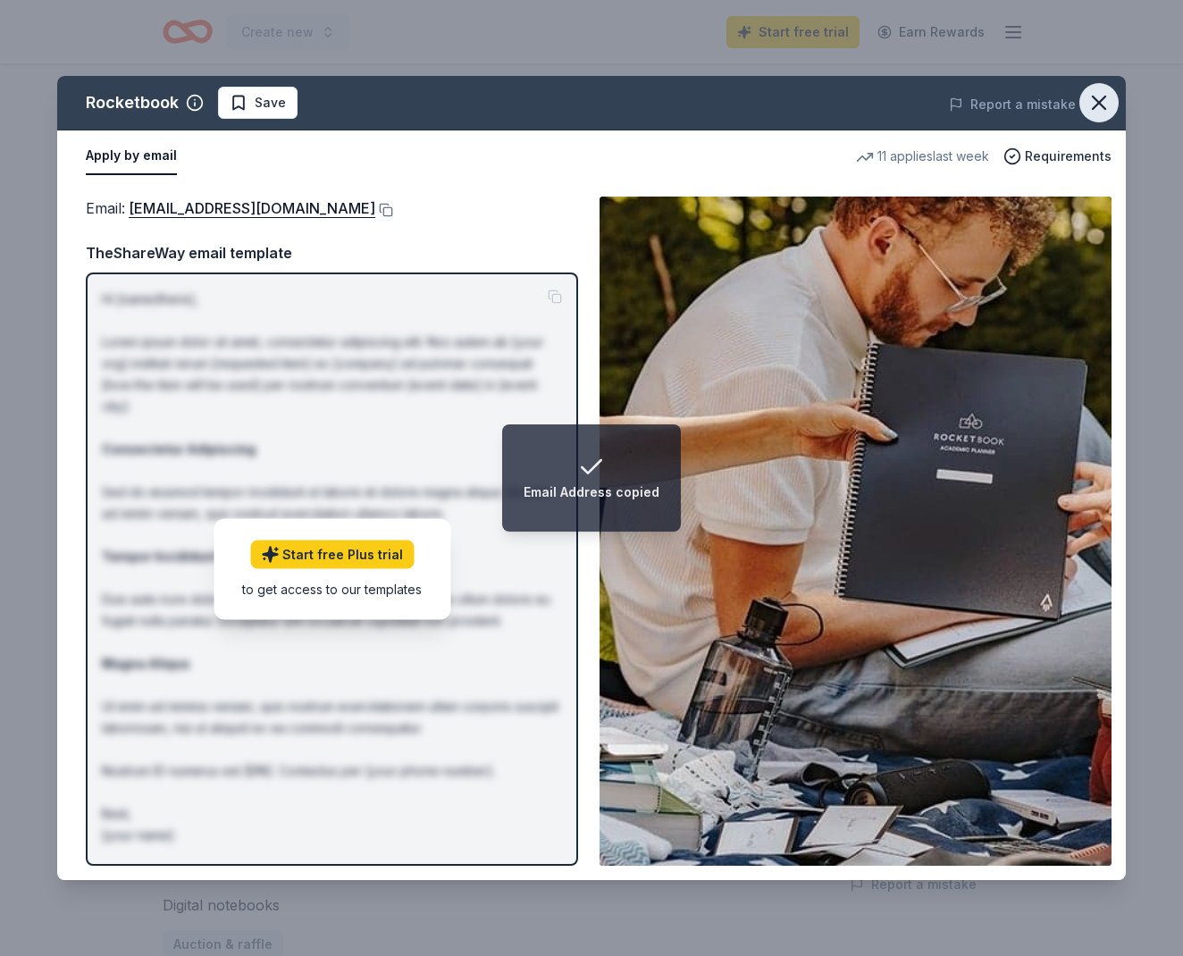
click at [1105, 97] on icon "button" at bounding box center [1099, 103] width 13 height 13
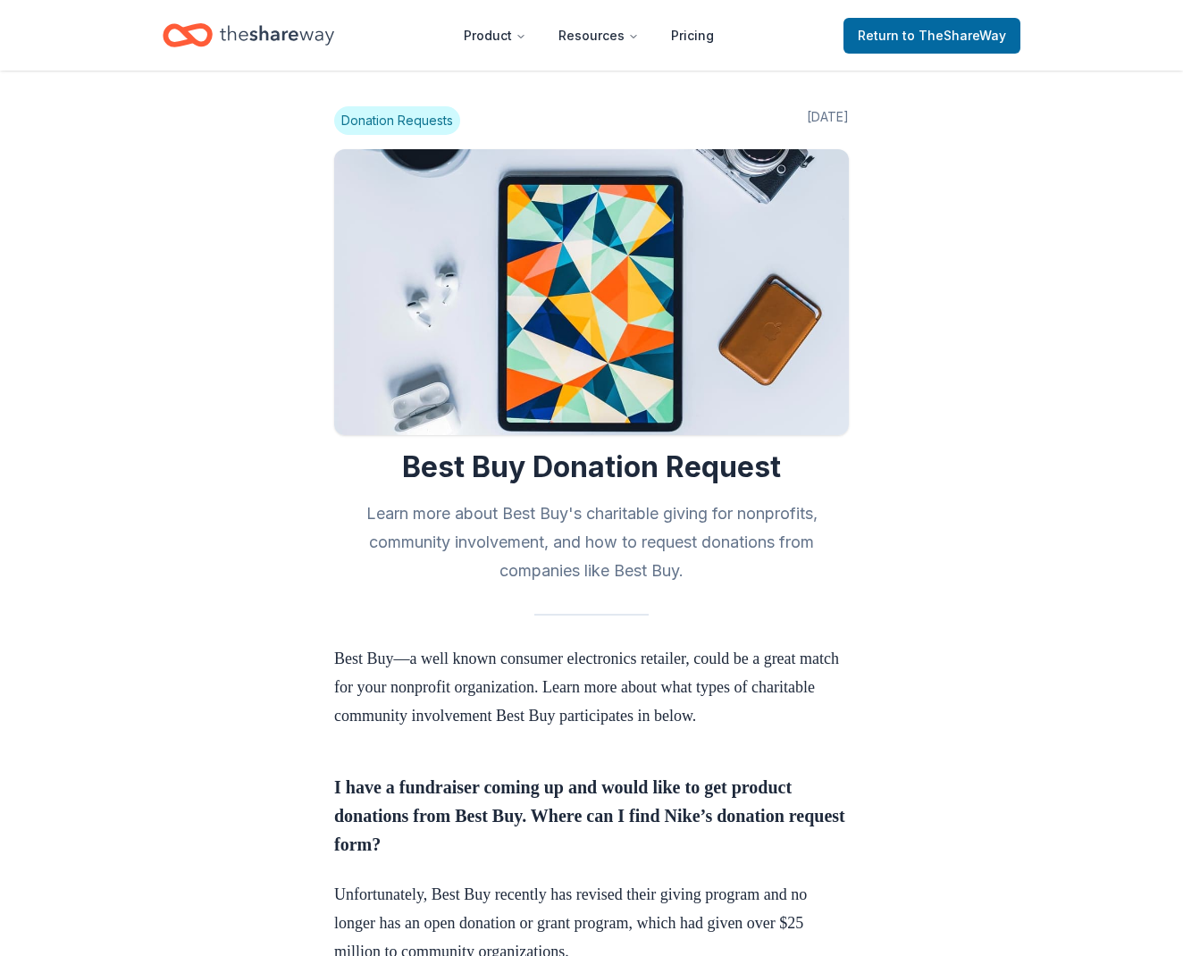
scroll to position [875, 0]
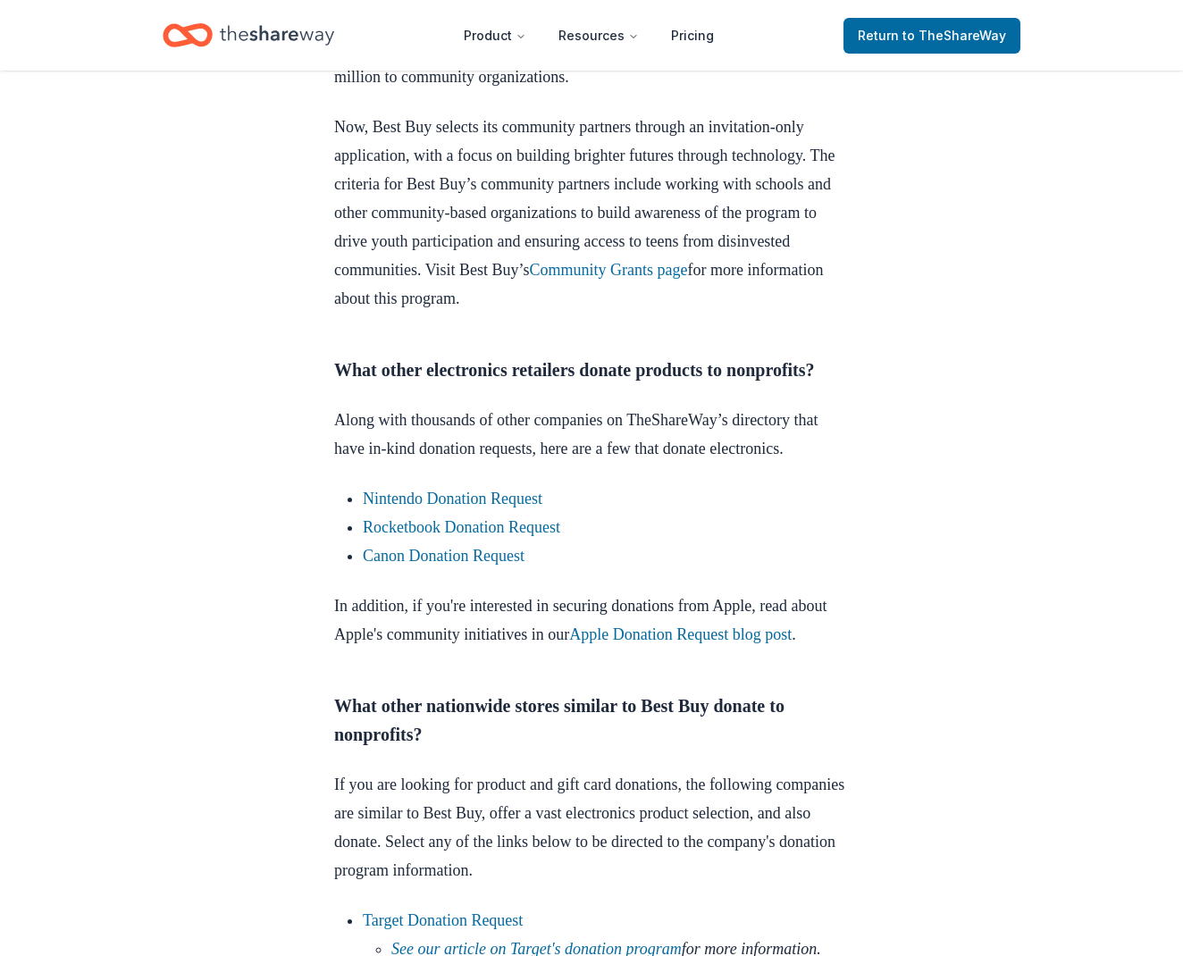
click at [706, 463] on p "Along with thousands of other companies on TheShareWay’s directory that have in…" at bounding box center [591, 434] width 515 height 57
click at [485, 570] on li "Canon Donation Request" at bounding box center [606, 556] width 486 height 29
click at [489, 565] on link "Canon Donation Request" at bounding box center [444, 556] width 162 height 18
click at [528, 508] on link "Nintendo Donation Request" at bounding box center [453, 499] width 180 height 18
click at [480, 508] on link "Nintendo Donation Request" at bounding box center [453, 499] width 180 height 18
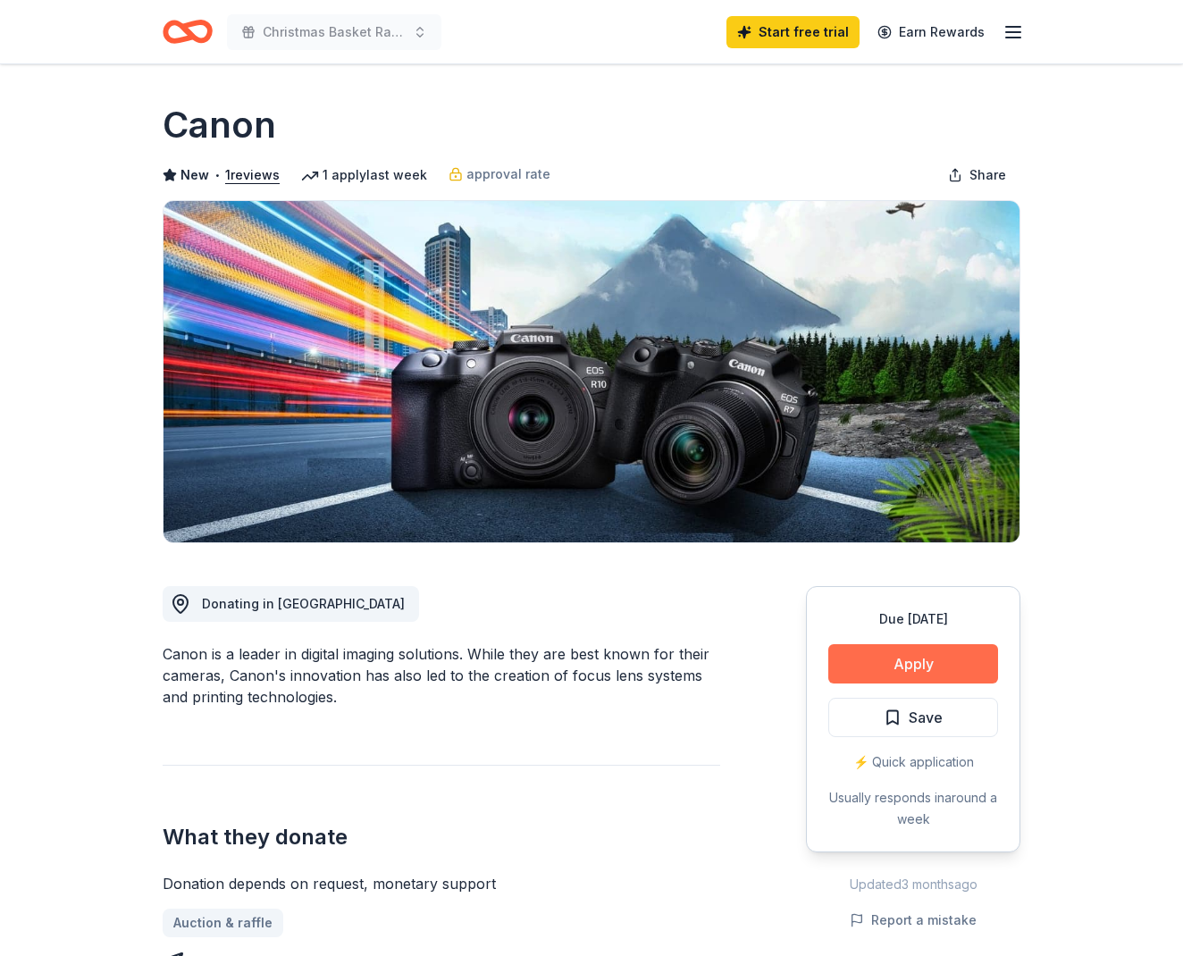
click at [922, 667] on button "Apply" at bounding box center [913, 663] width 170 height 39
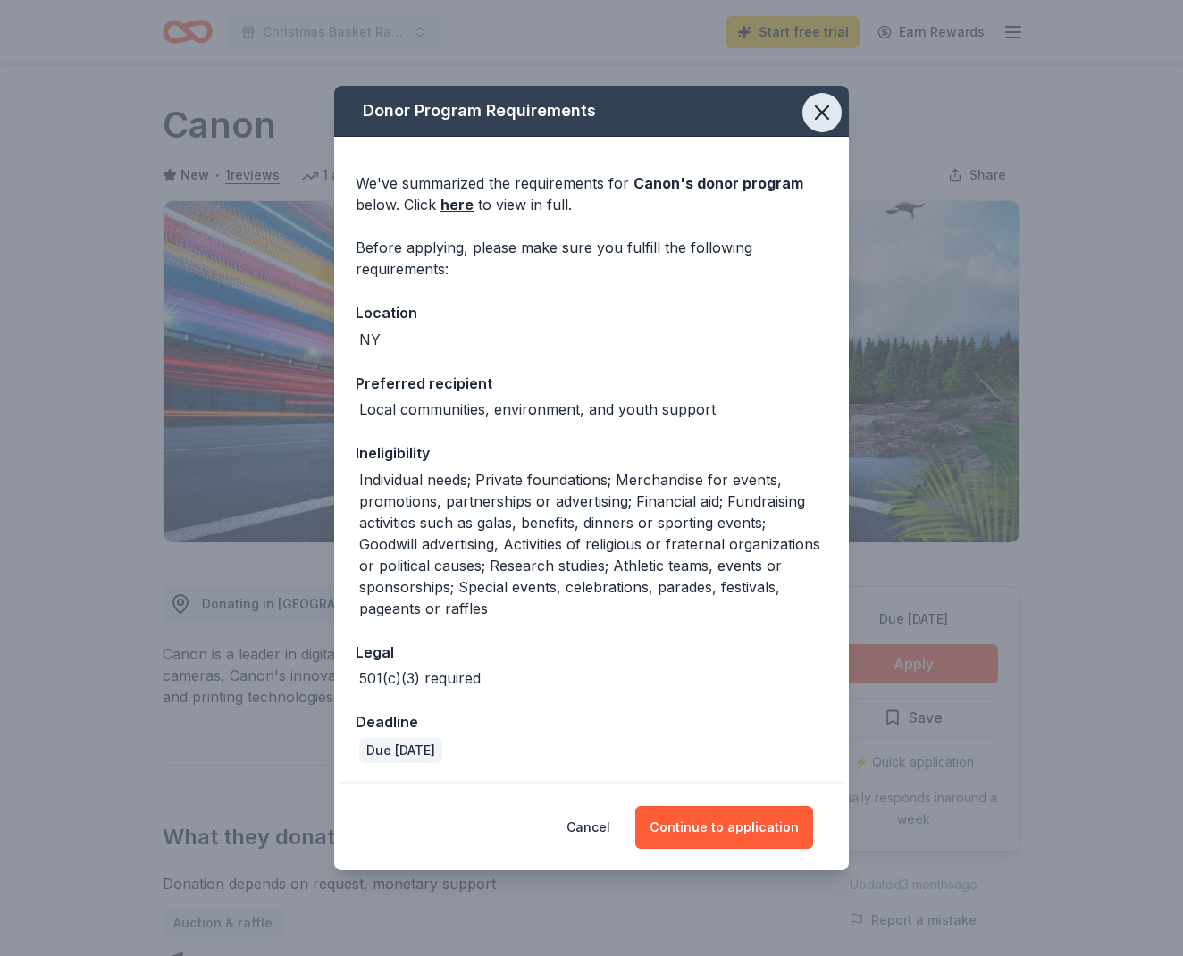
click at [820, 113] on icon "button" at bounding box center [822, 112] width 13 height 13
